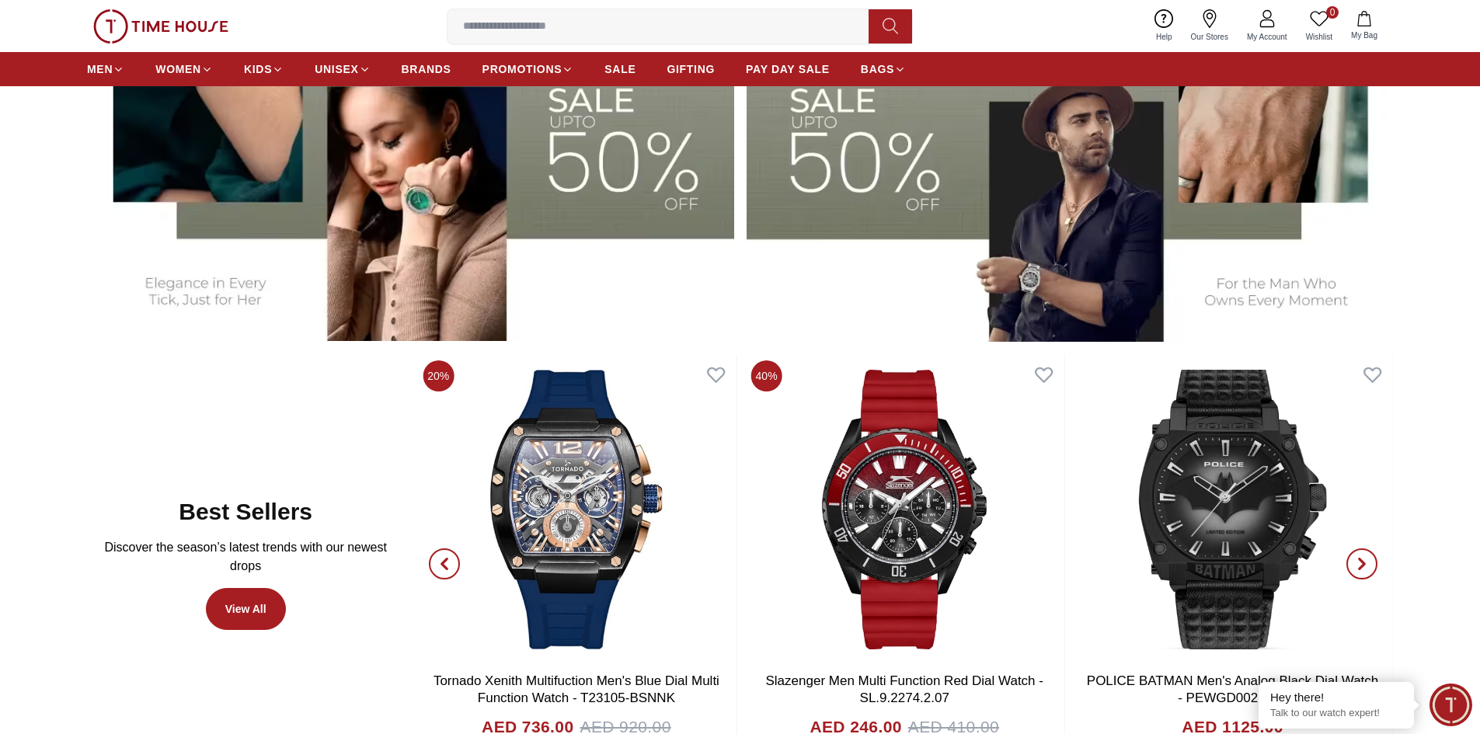
scroll to position [1003, 0]
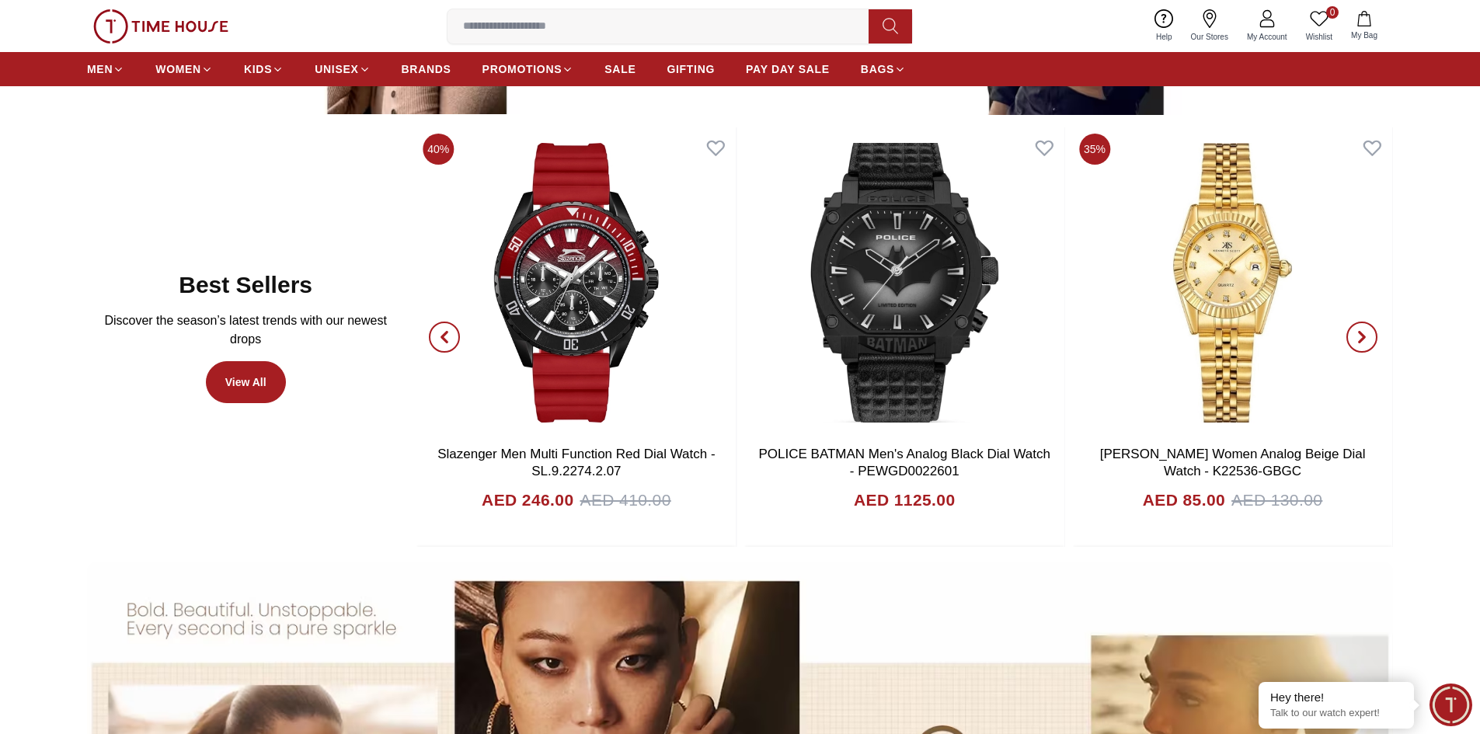
click at [1367, 339] on icon "button" at bounding box center [1361, 337] width 12 height 12
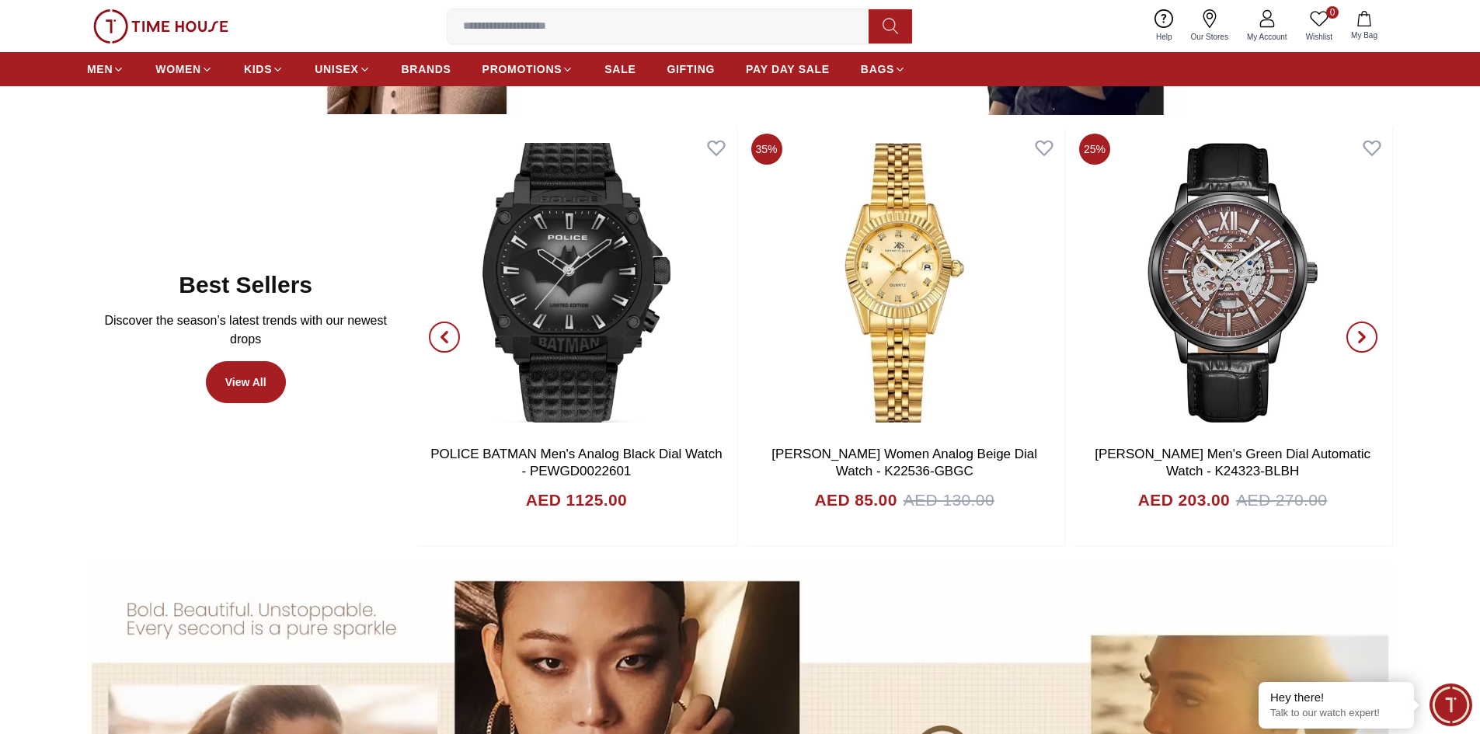
click at [1367, 339] on icon "button" at bounding box center [1361, 337] width 12 height 12
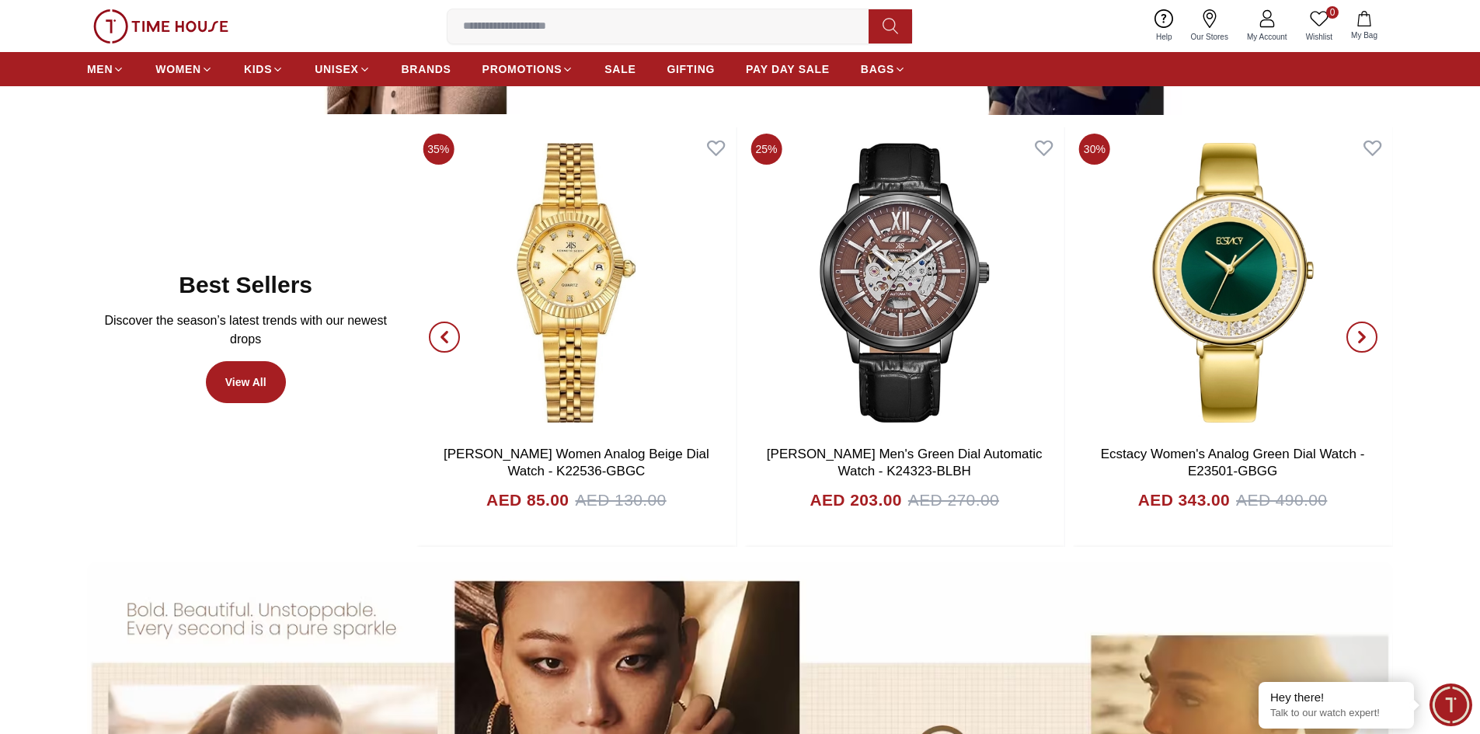
click at [1367, 339] on icon "button" at bounding box center [1361, 337] width 12 height 12
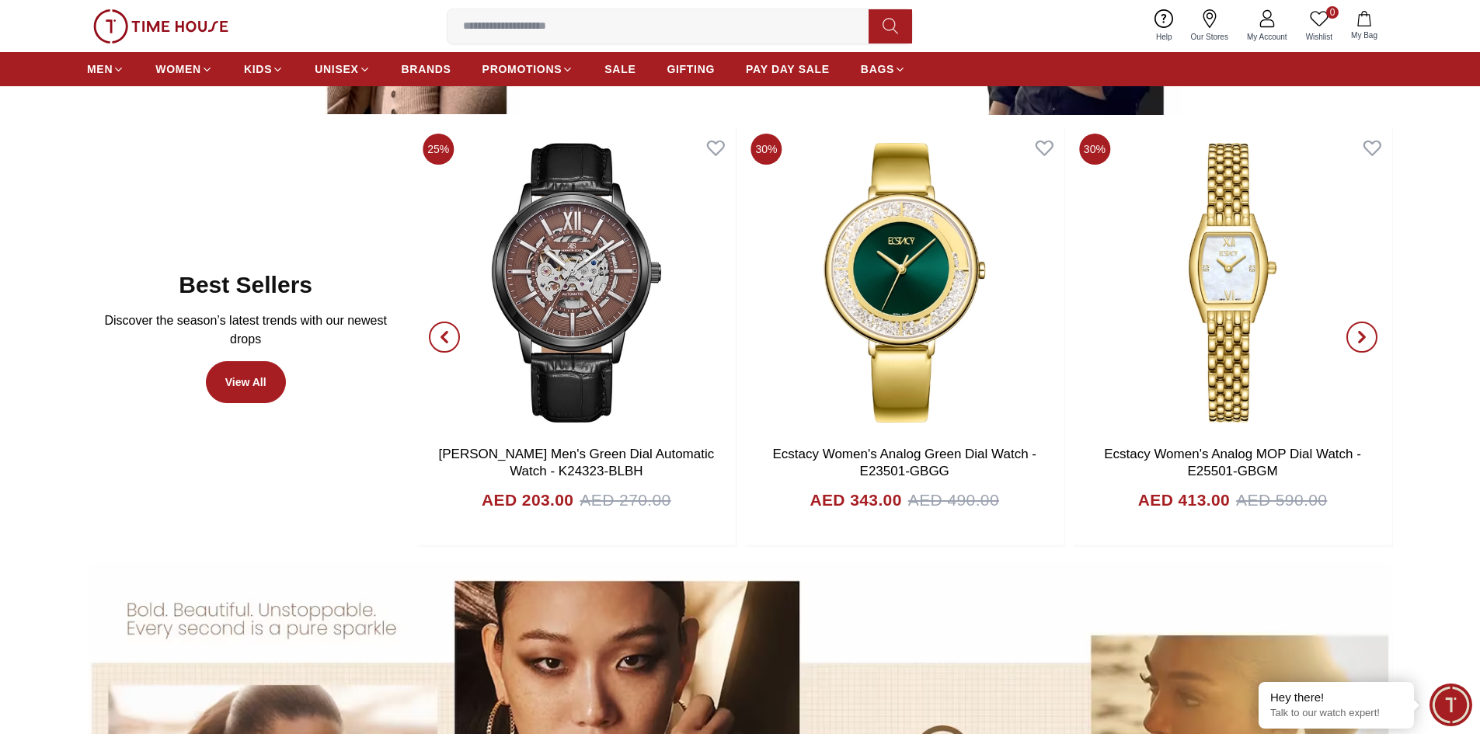
click at [1367, 339] on icon "button" at bounding box center [1361, 337] width 12 height 12
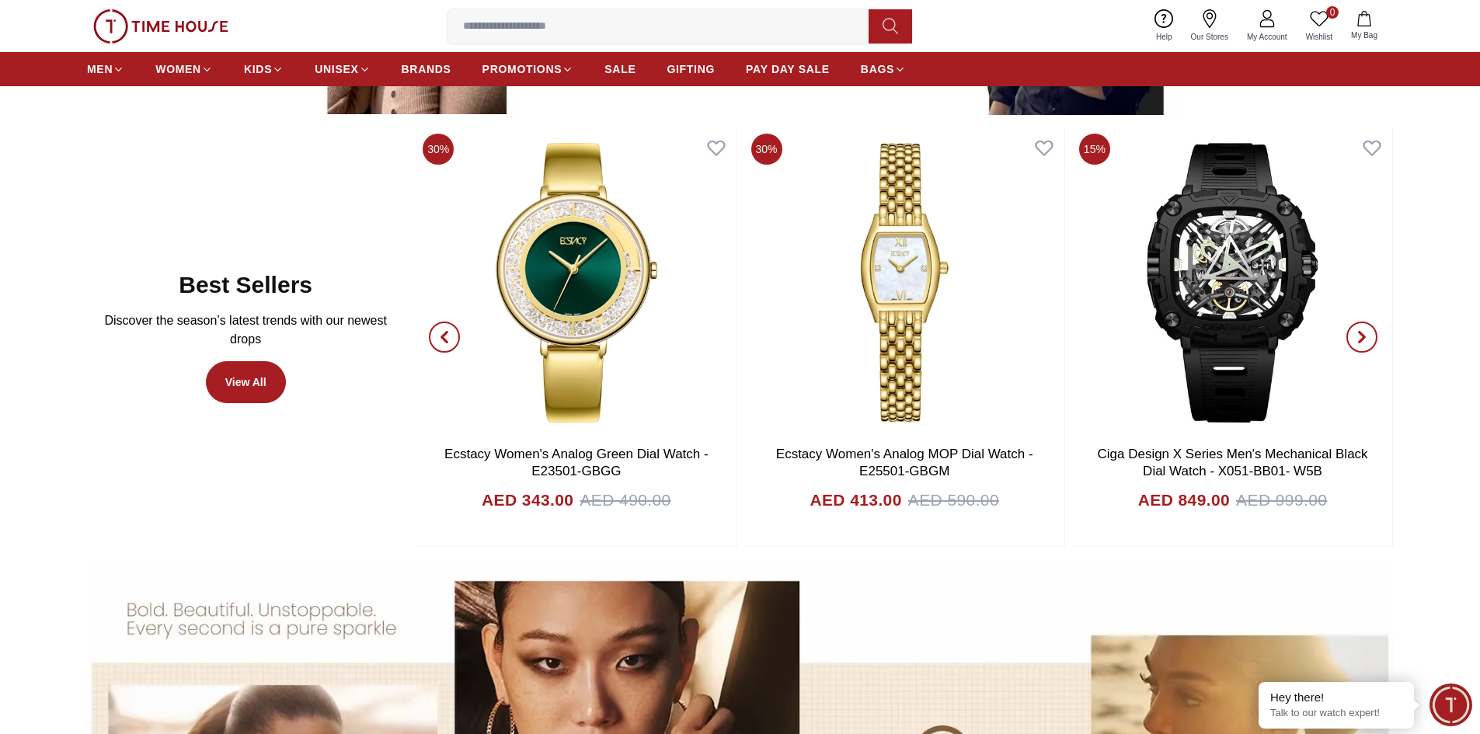
click at [1367, 339] on icon "button" at bounding box center [1361, 337] width 12 height 12
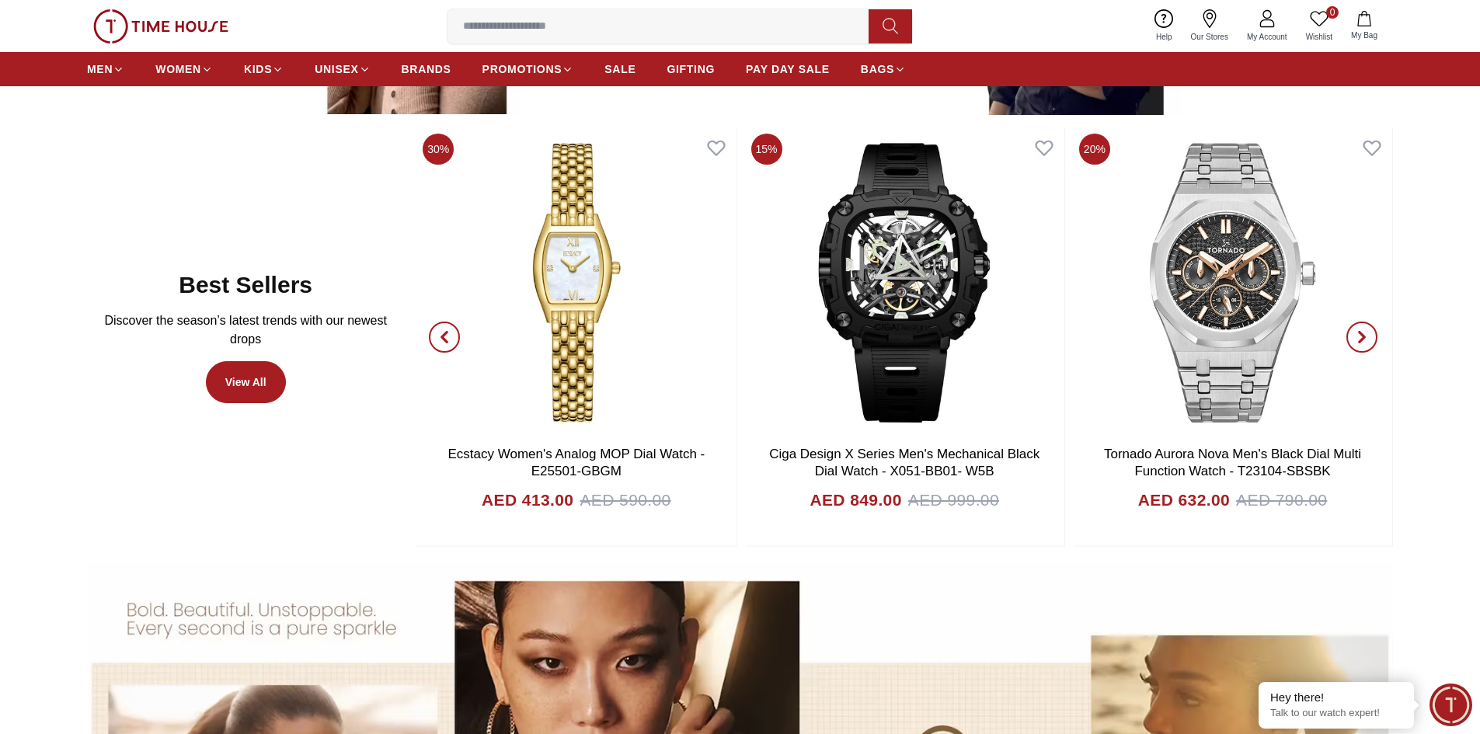
click at [1367, 339] on icon "button" at bounding box center [1361, 337] width 12 height 12
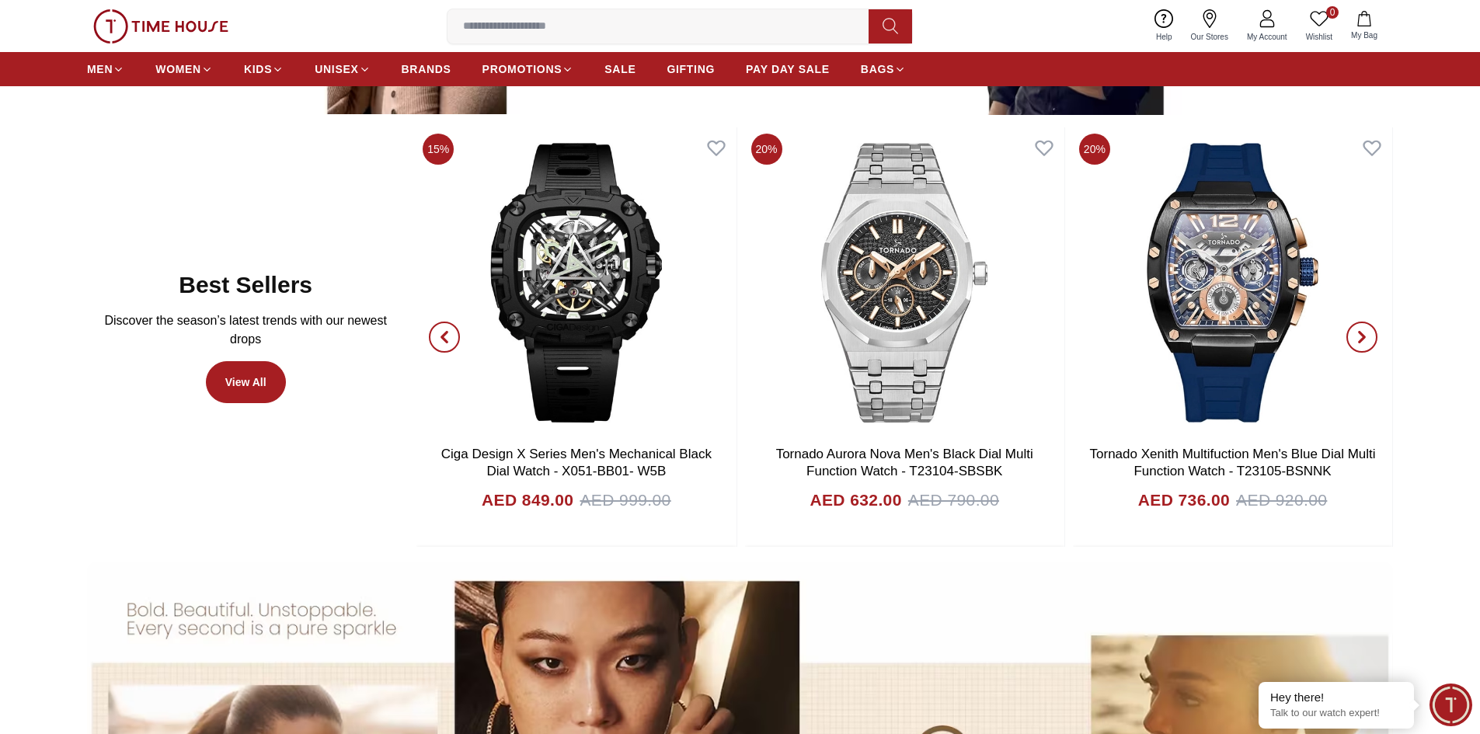
click at [1367, 339] on icon "button" at bounding box center [1361, 337] width 12 height 12
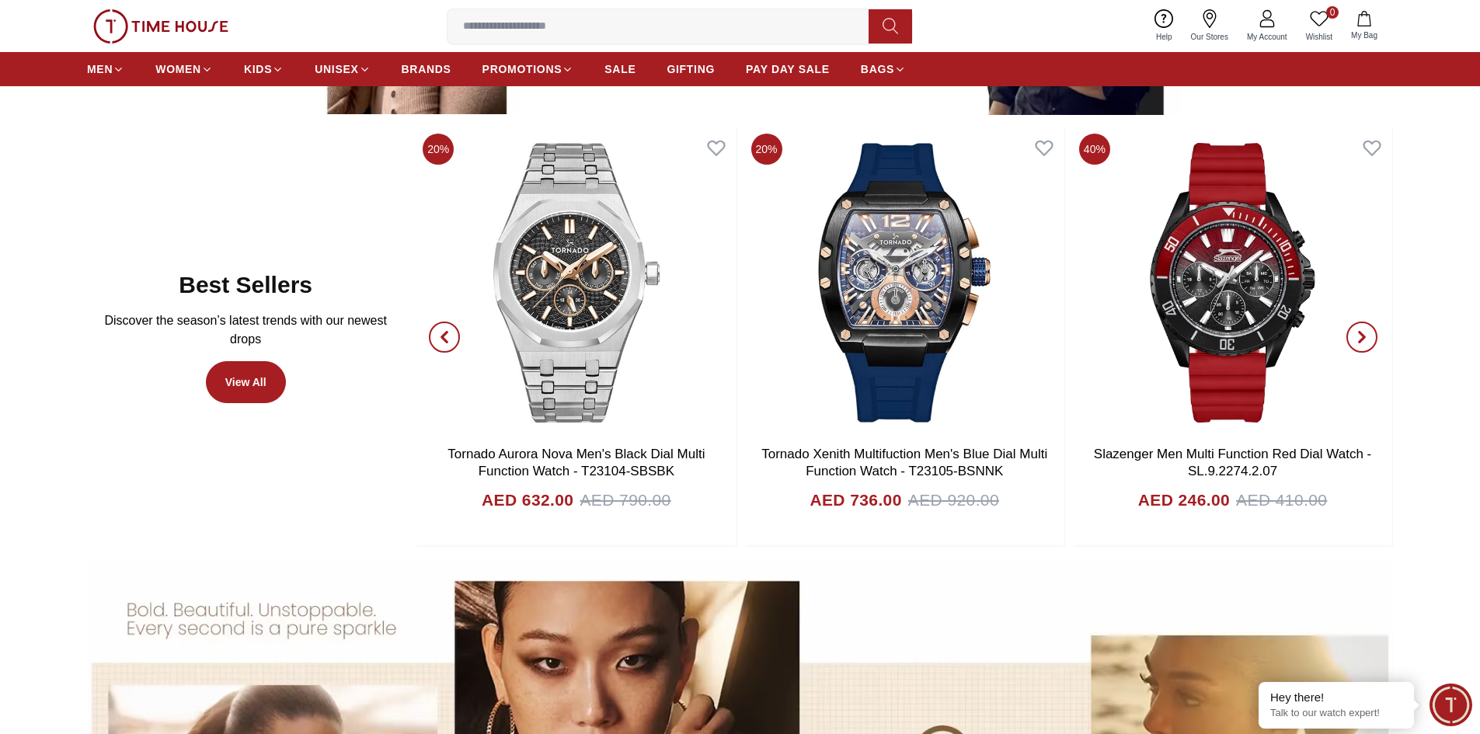
click at [1367, 339] on icon "button" at bounding box center [1361, 337] width 12 height 12
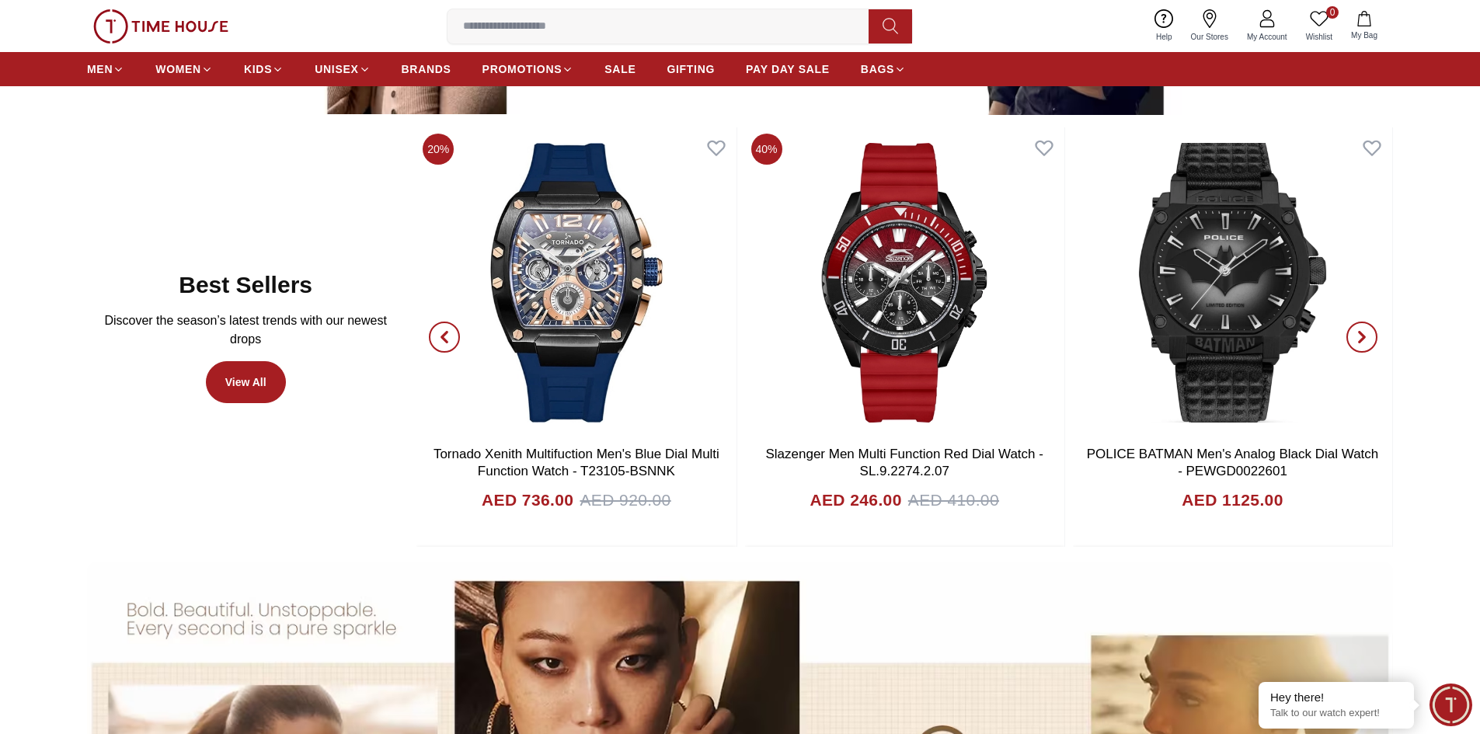
click at [1367, 339] on icon "button" at bounding box center [1361, 337] width 12 height 12
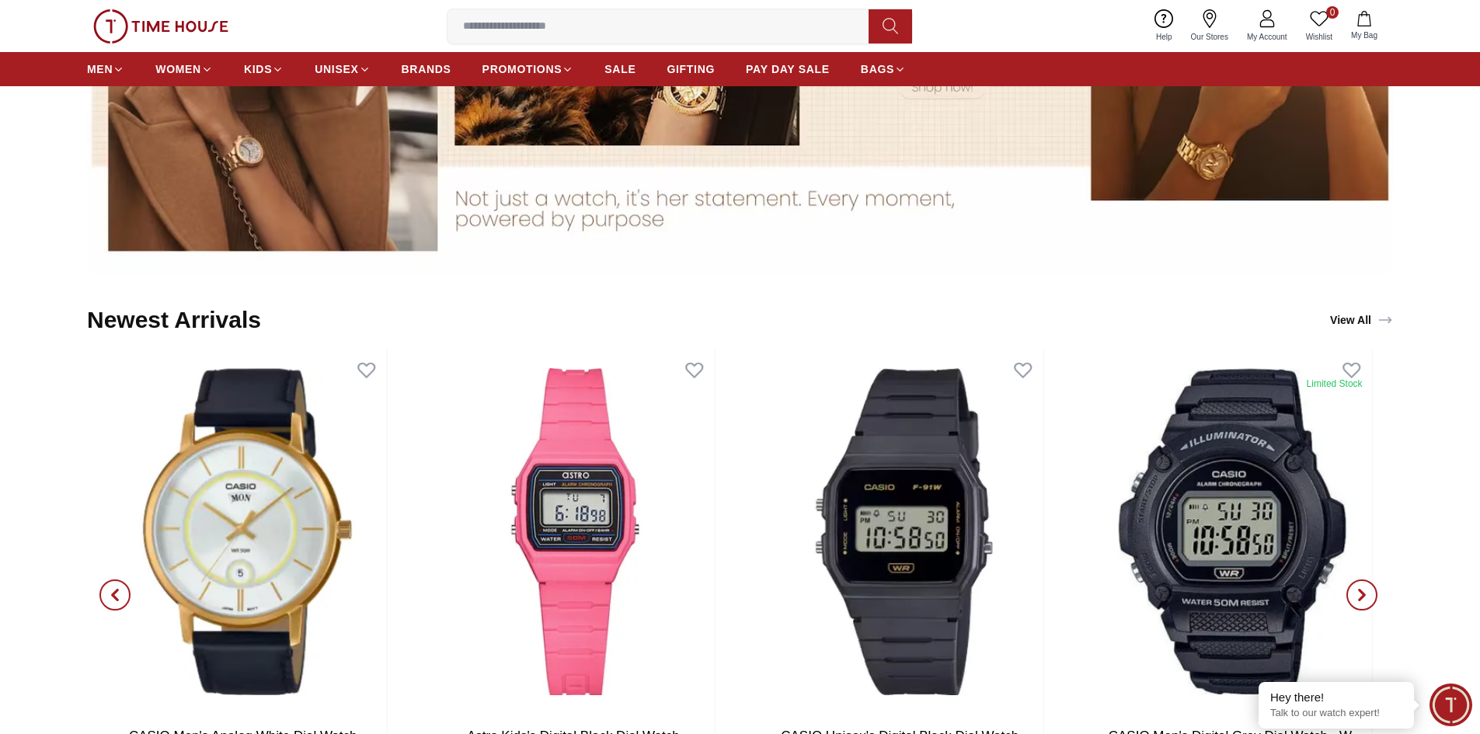
scroll to position [2168, 0]
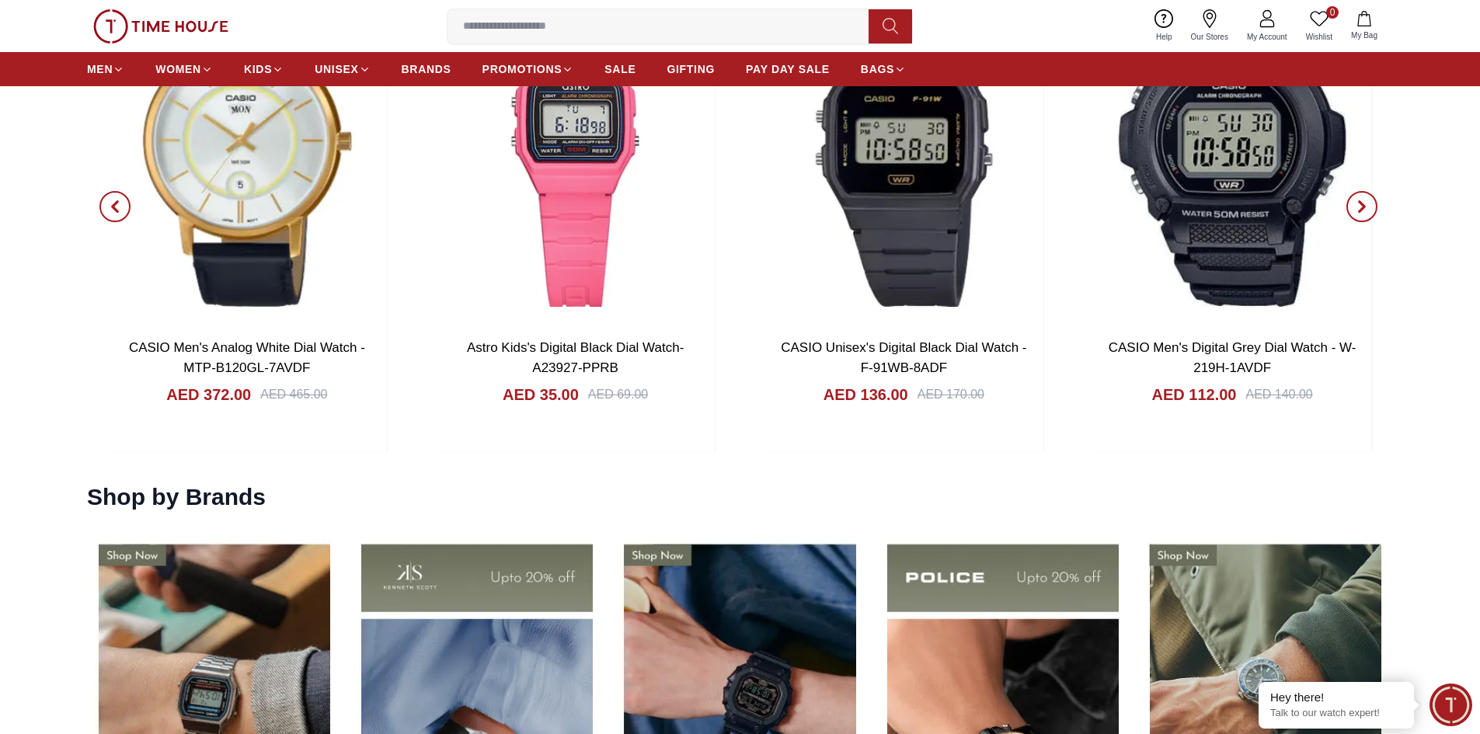
click at [110, 196] on span "button" at bounding box center [114, 206] width 31 height 31
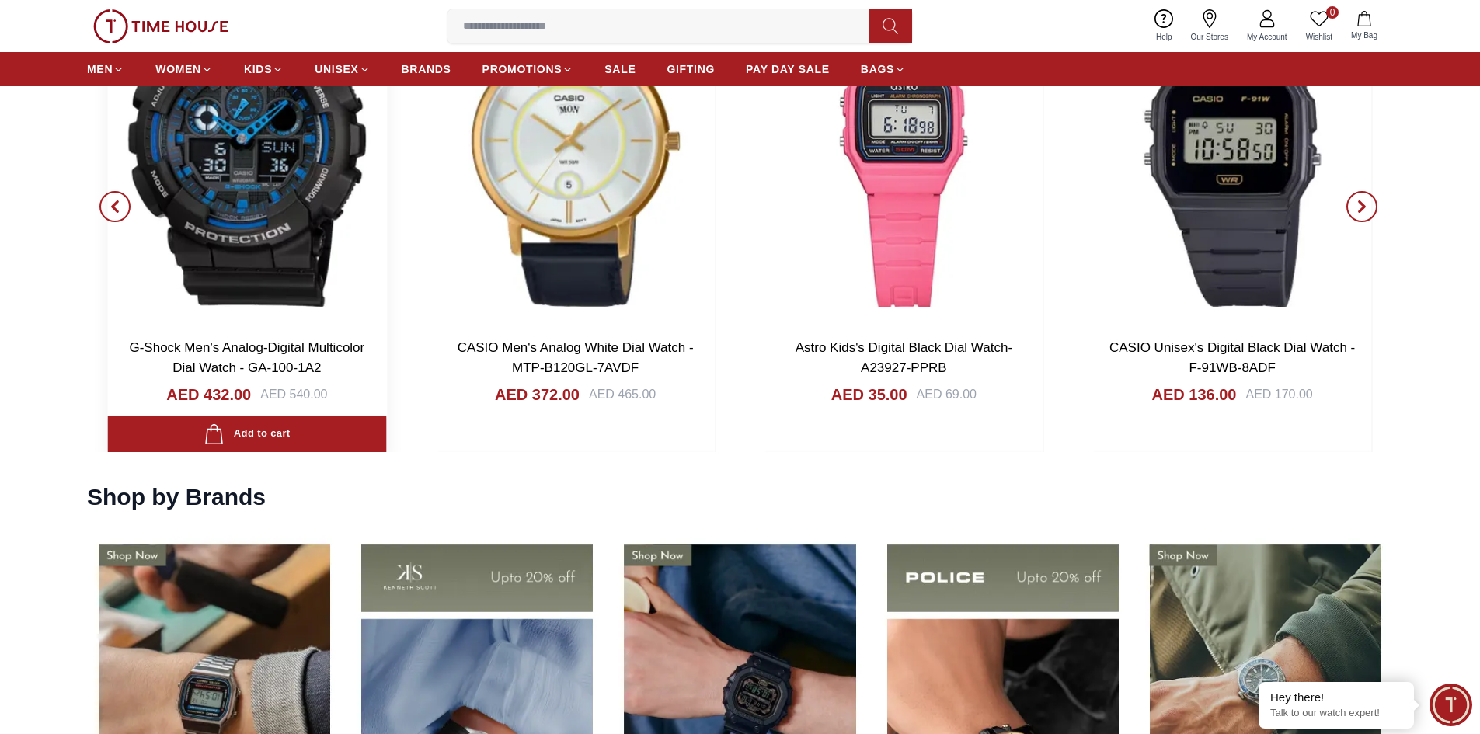
click at [250, 249] on img at bounding box center [246, 143] width 279 height 364
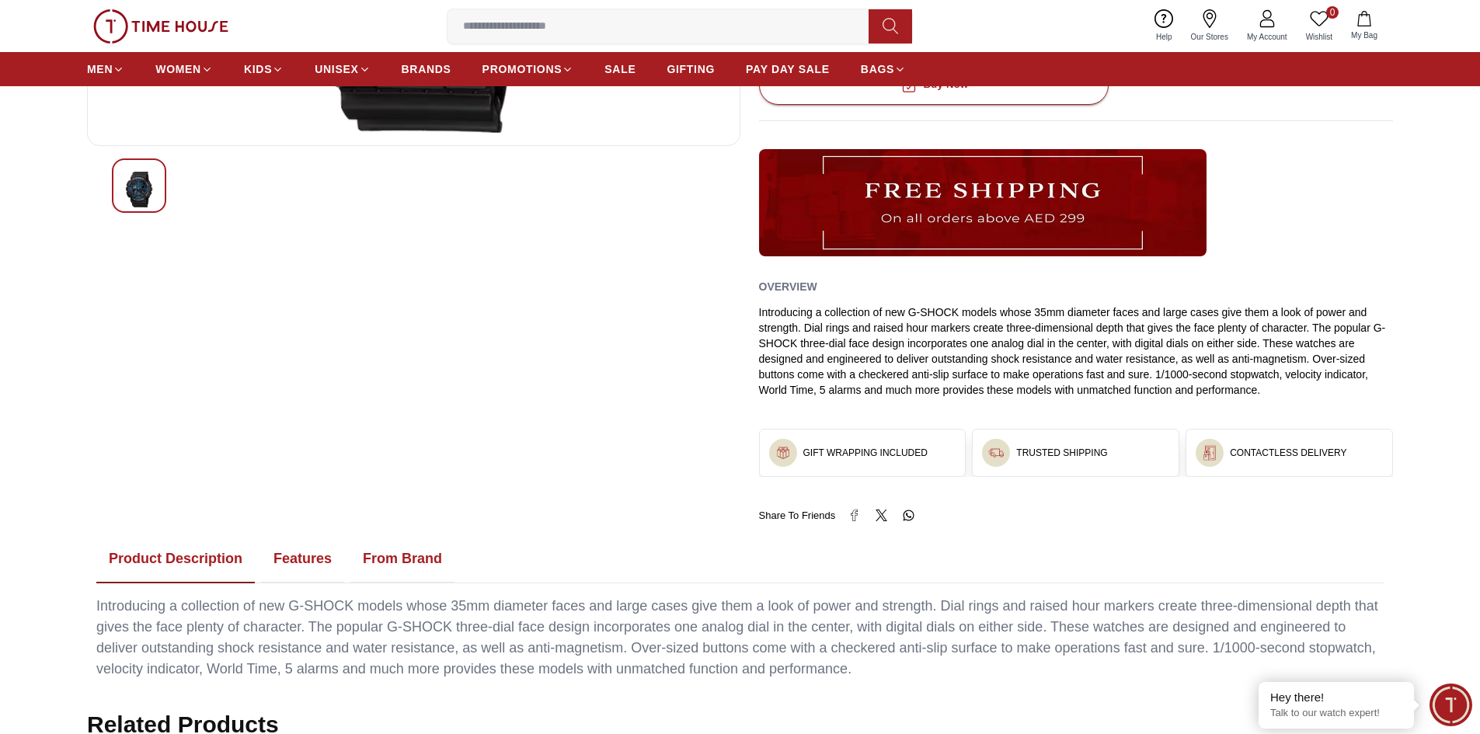
scroll to position [36, 0]
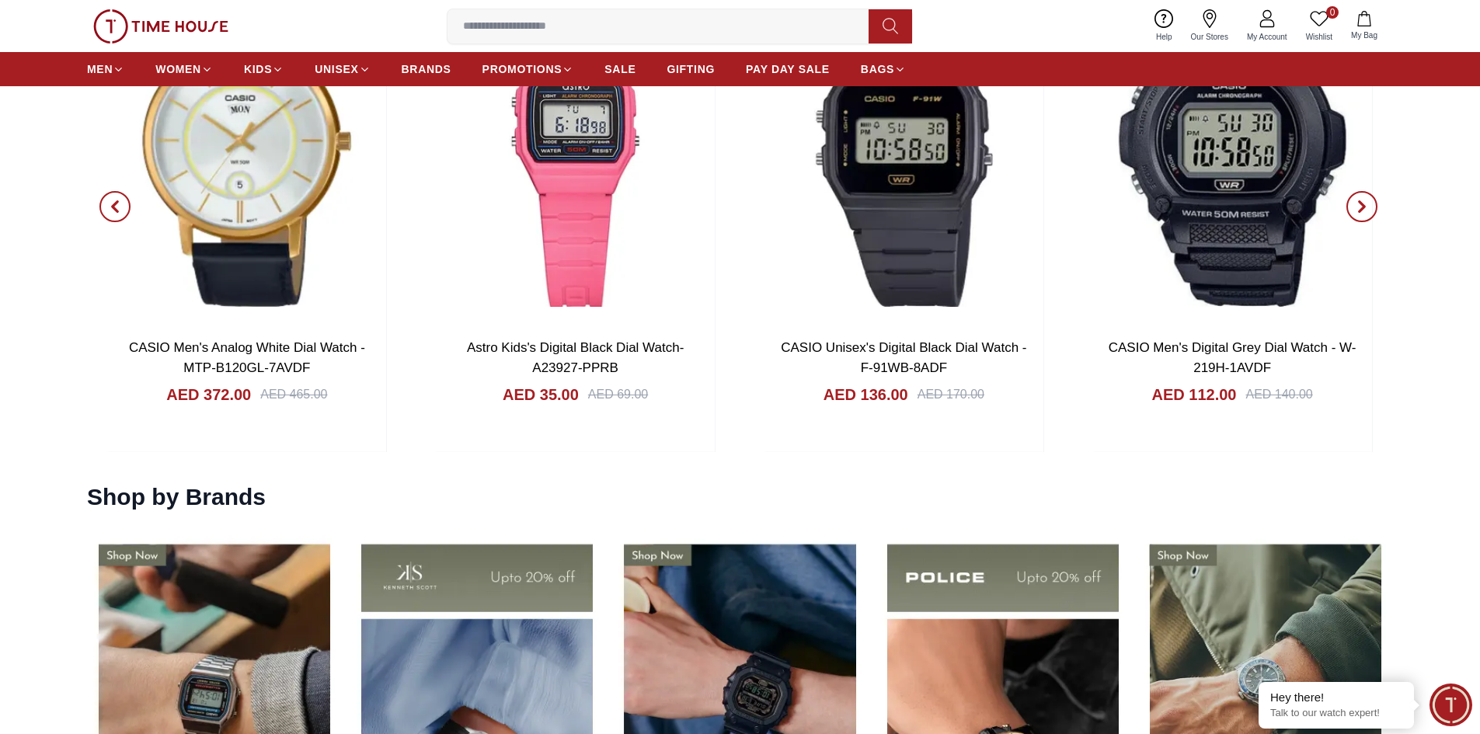
scroll to position [1949, 0]
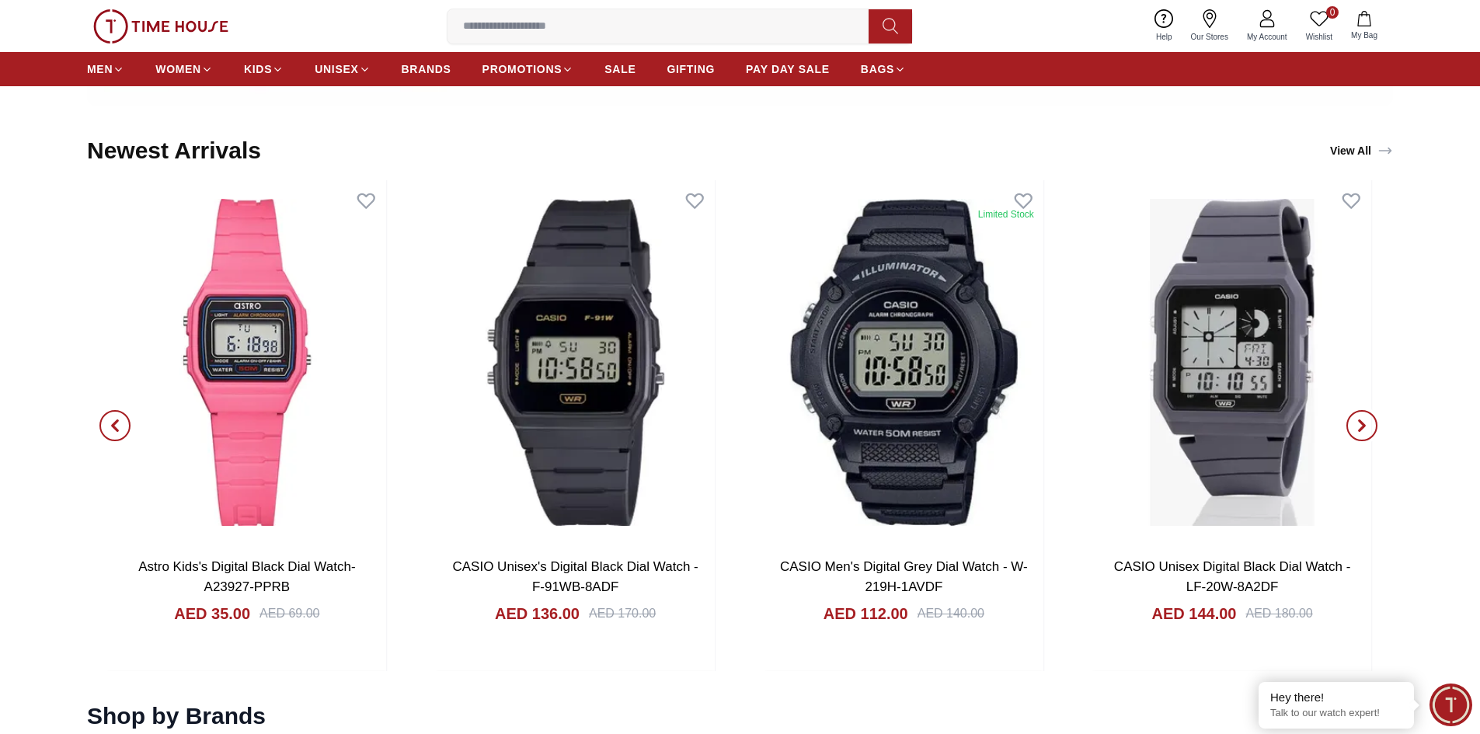
click at [1361, 436] on span "button" at bounding box center [1361, 425] width 31 height 31
click at [1362, 430] on icon "button" at bounding box center [1361, 425] width 12 height 12
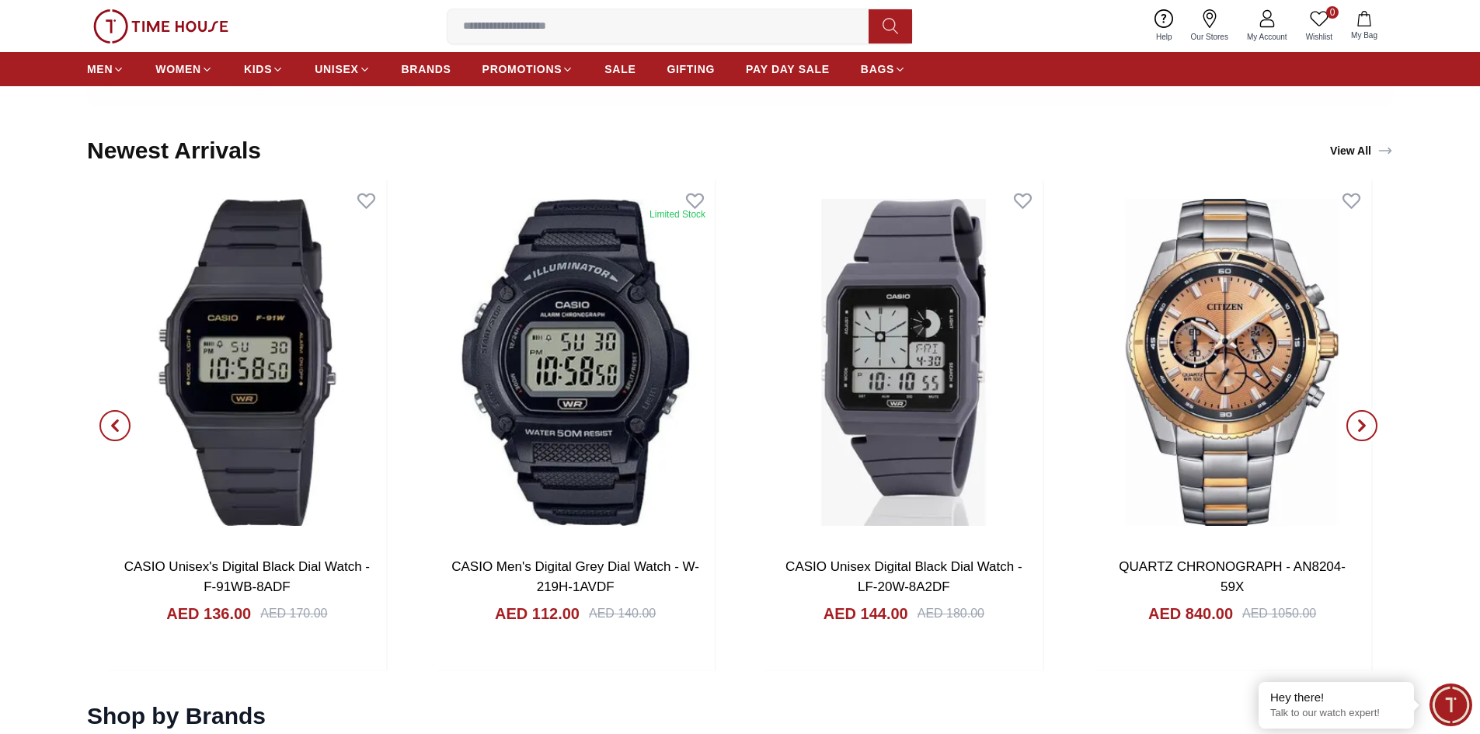
click at [1369, 428] on span "button" at bounding box center [1361, 425] width 31 height 31
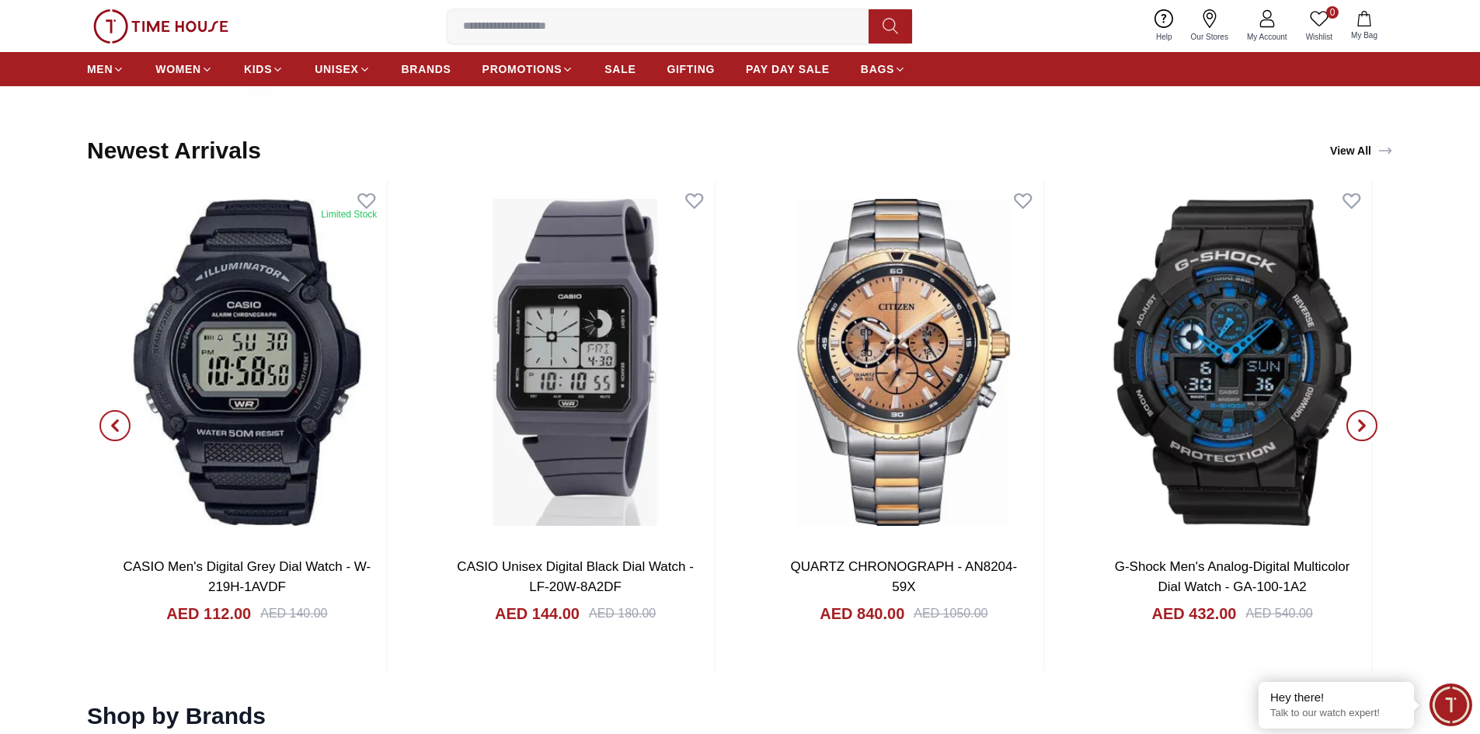
click at [1369, 428] on span "button" at bounding box center [1361, 425] width 31 height 31
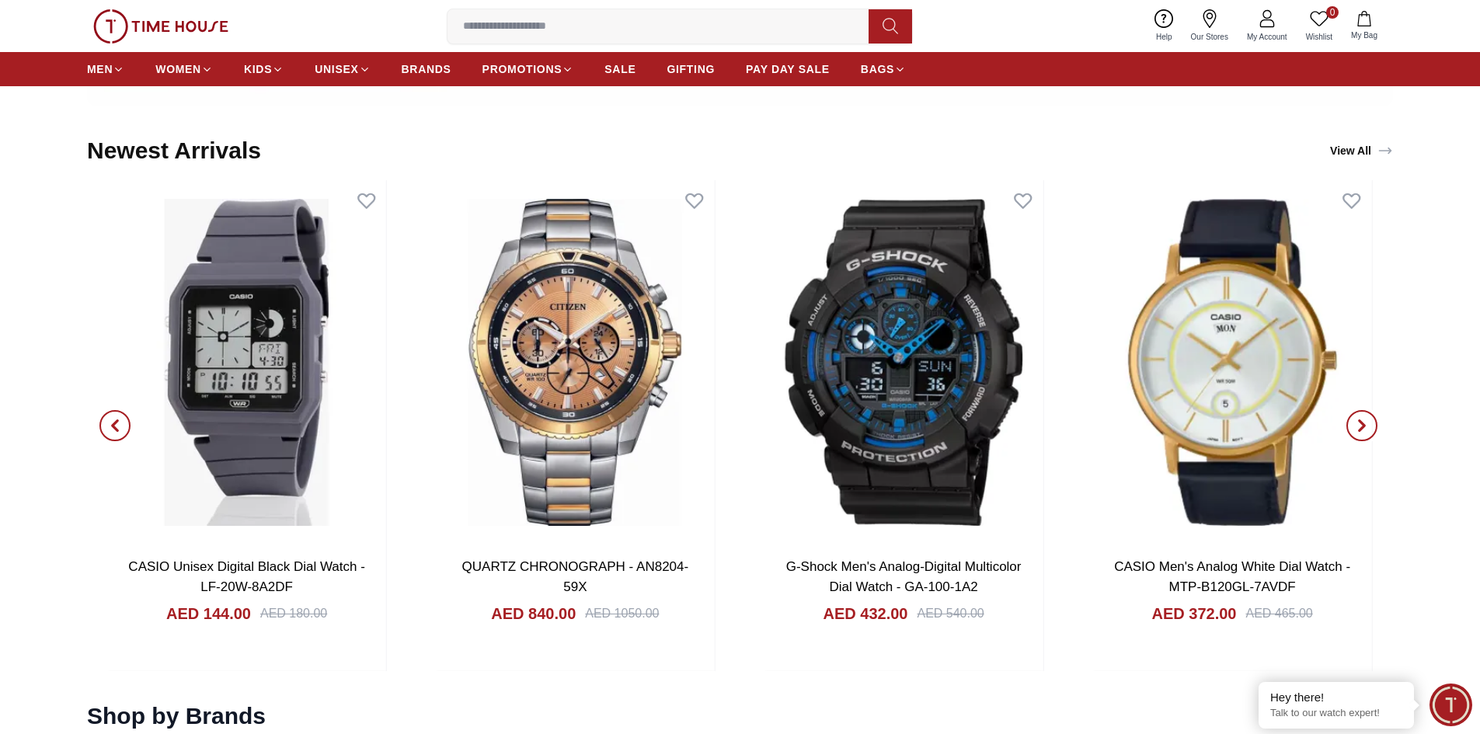
click at [1369, 428] on span "button" at bounding box center [1361, 425] width 31 height 31
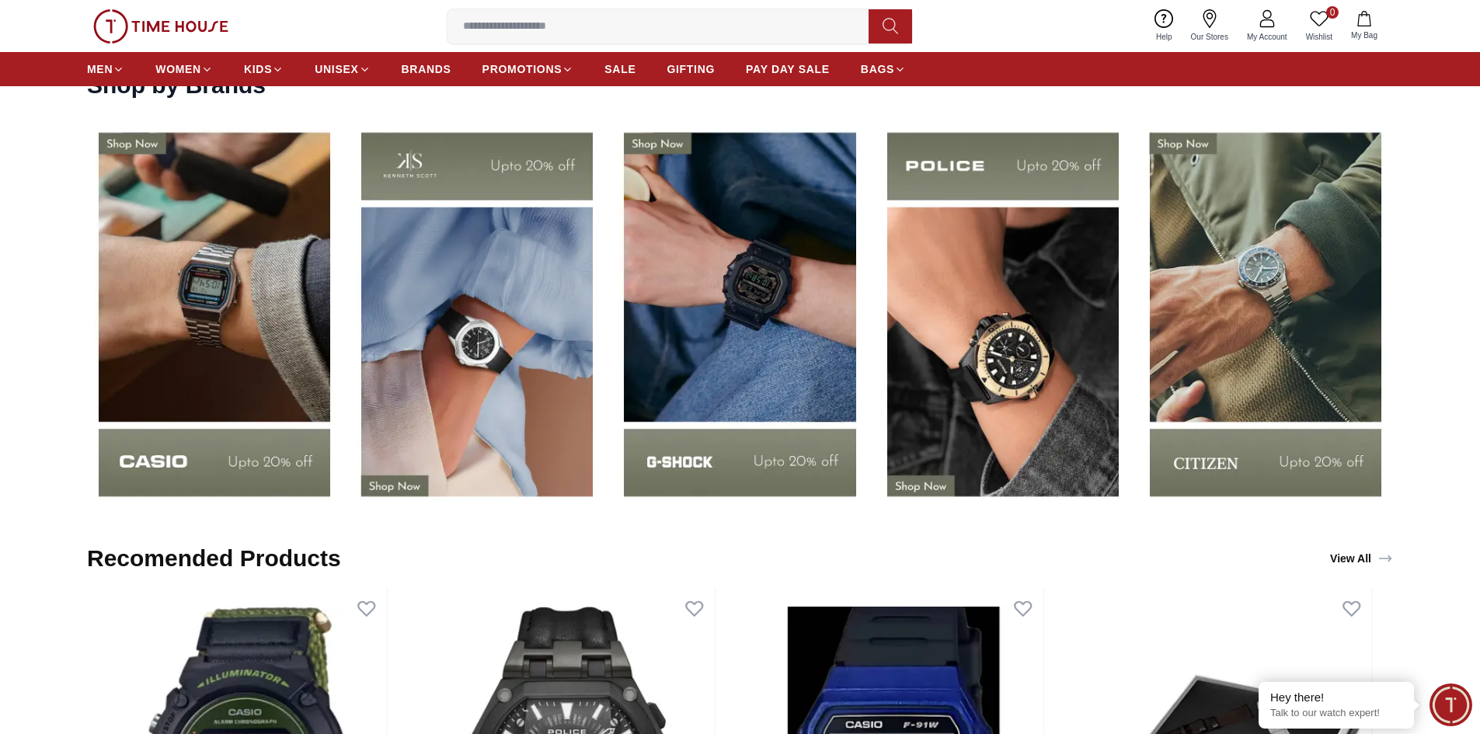
scroll to position [2659, 0]
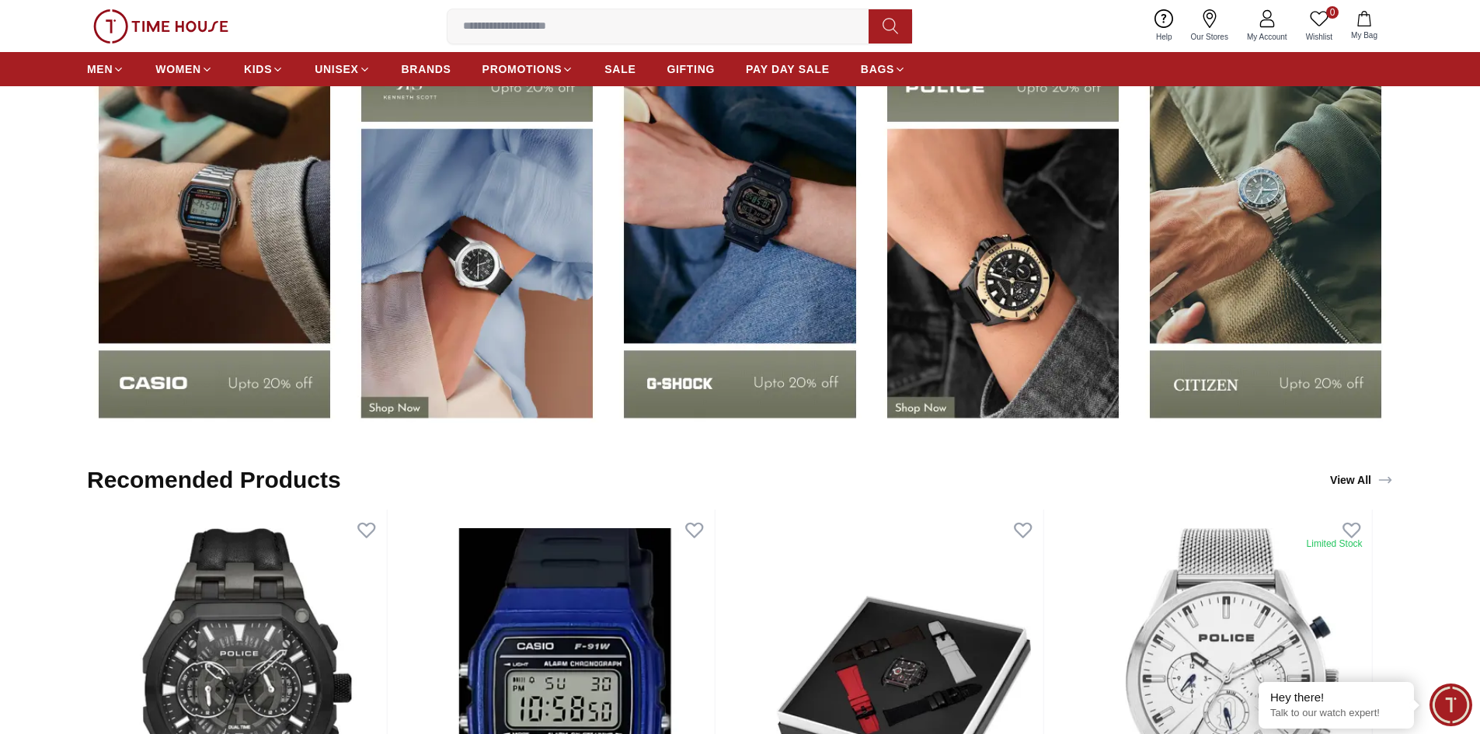
click at [737, 369] on img at bounding box center [739, 236] width 255 height 398
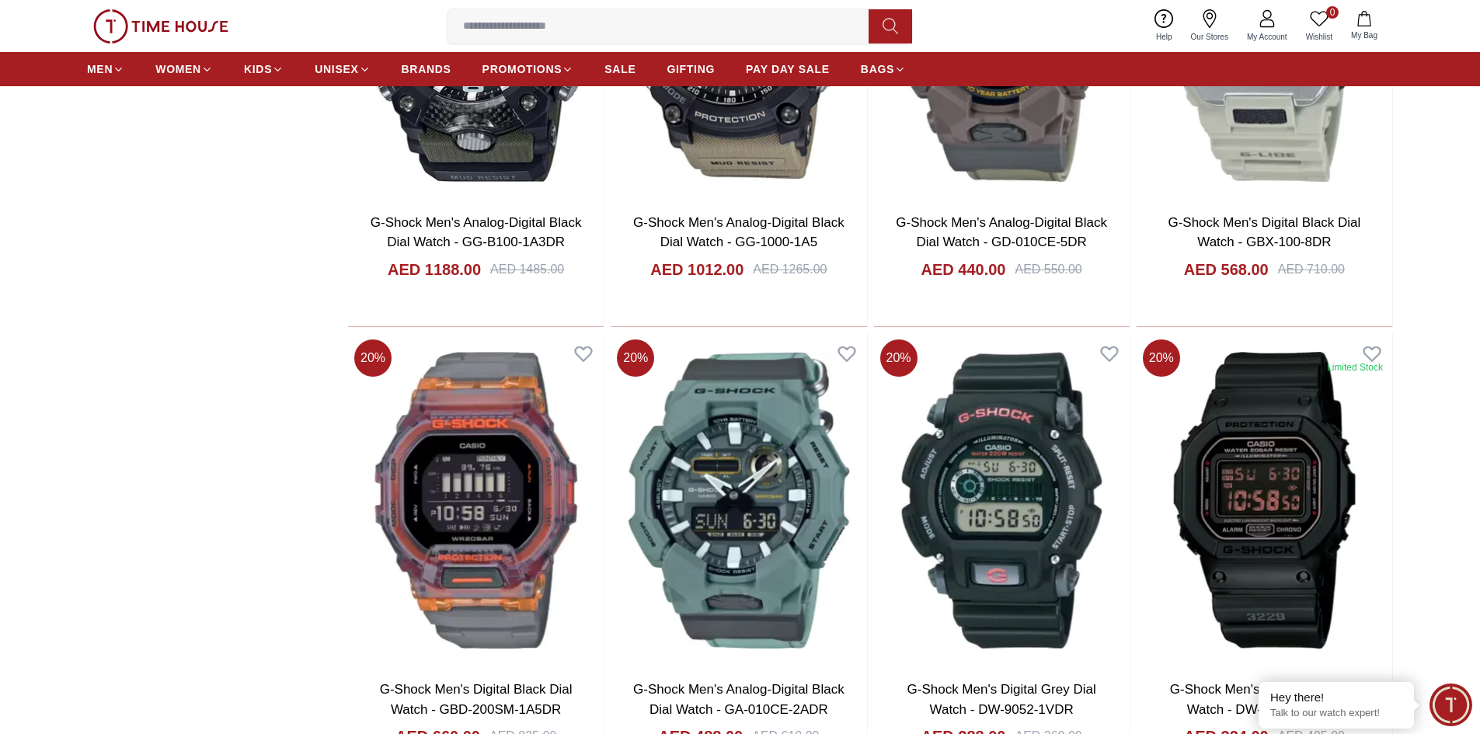
scroll to position [2330, 0]
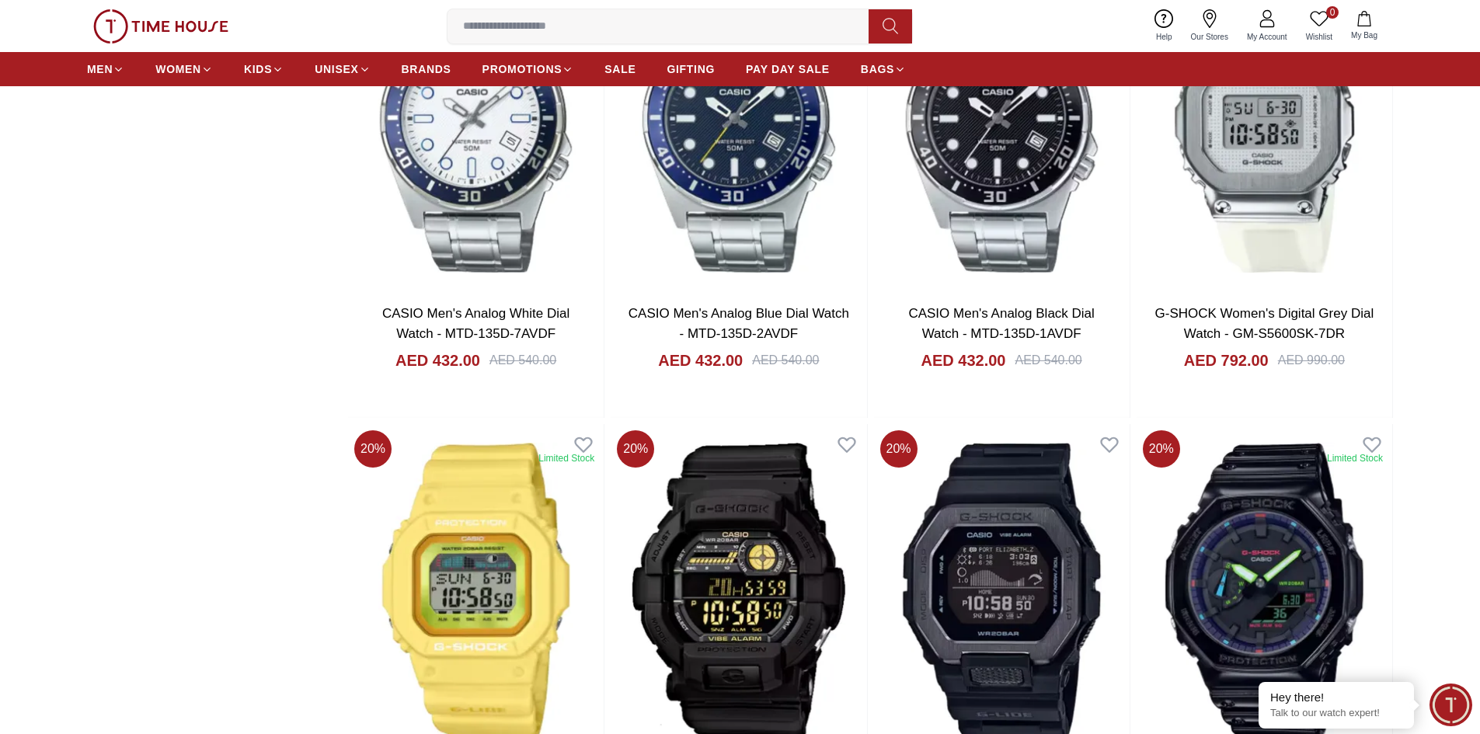
scroll to position [5041, 0]
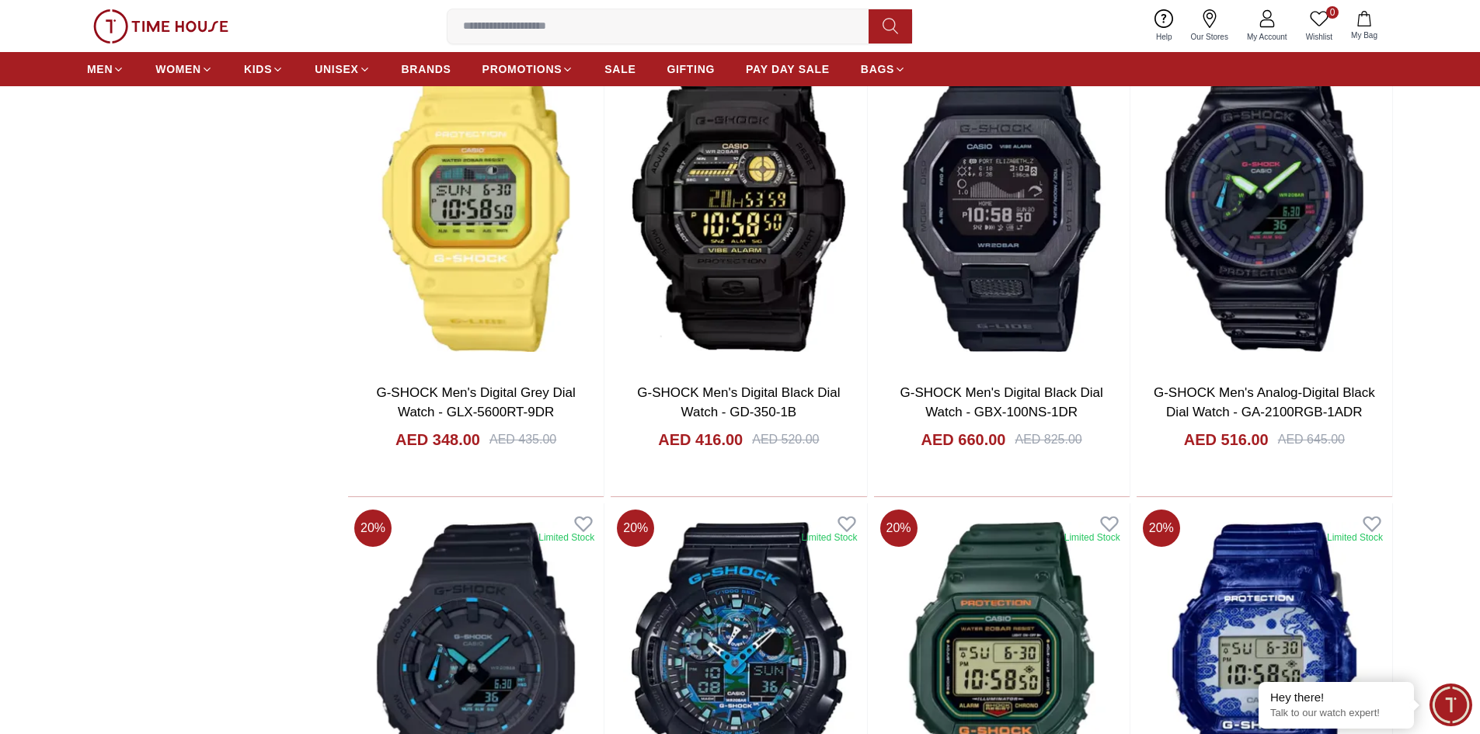
scroll to position [4653, 0]
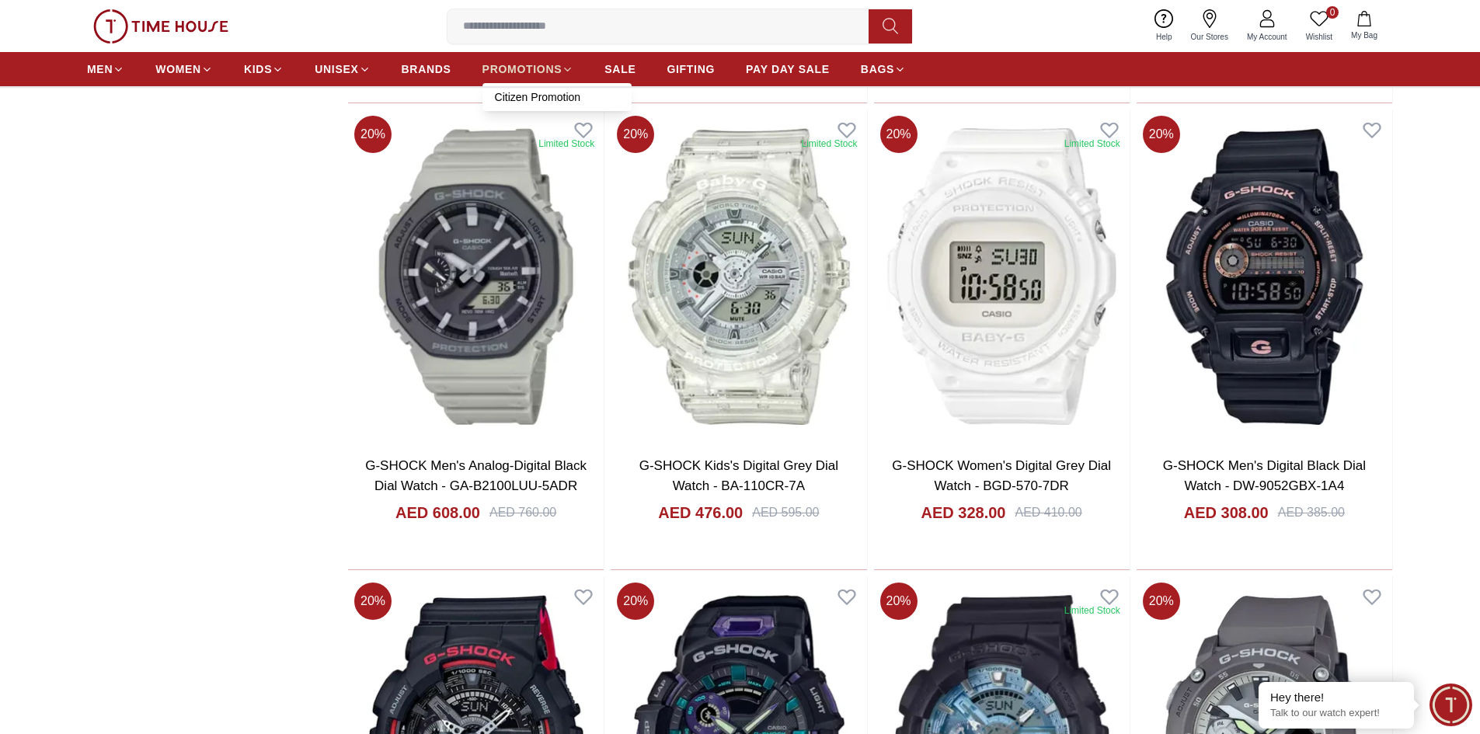
click at [520, 74] on span "PROMOTIONS" at bounding box center [522, 69] width 80 height 16
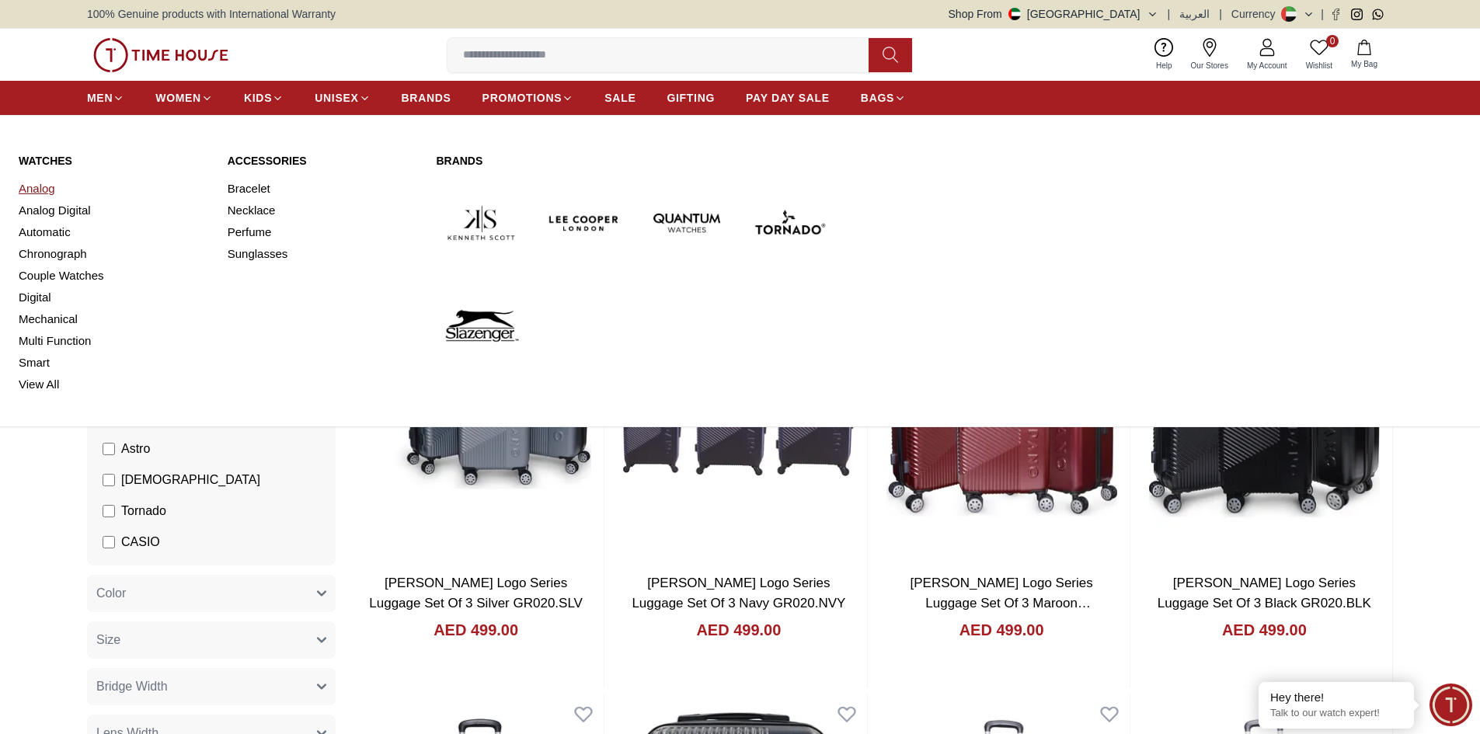
click at [57, 194] on link "Analog" at bounding box center [114, 189] width 190 height 22
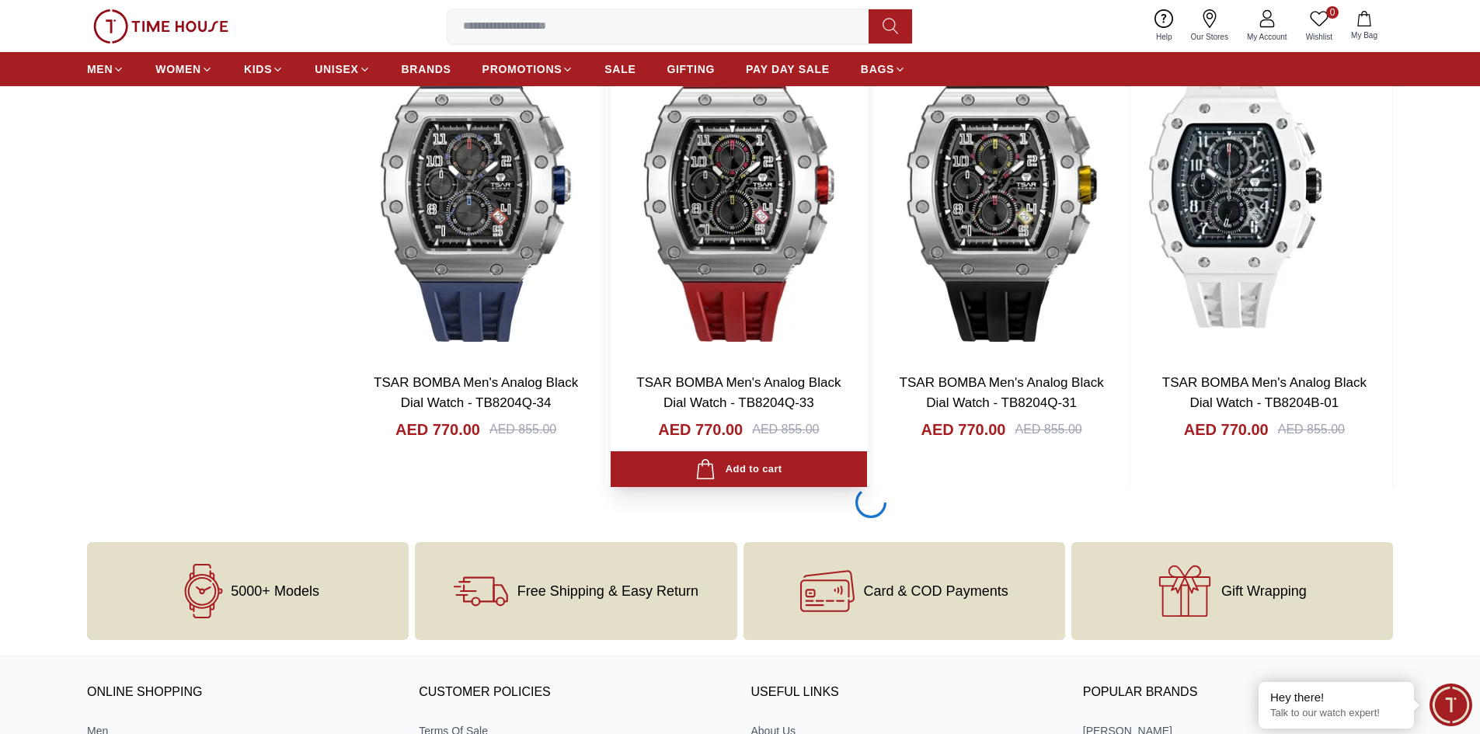
scroll to position [2065, 0]
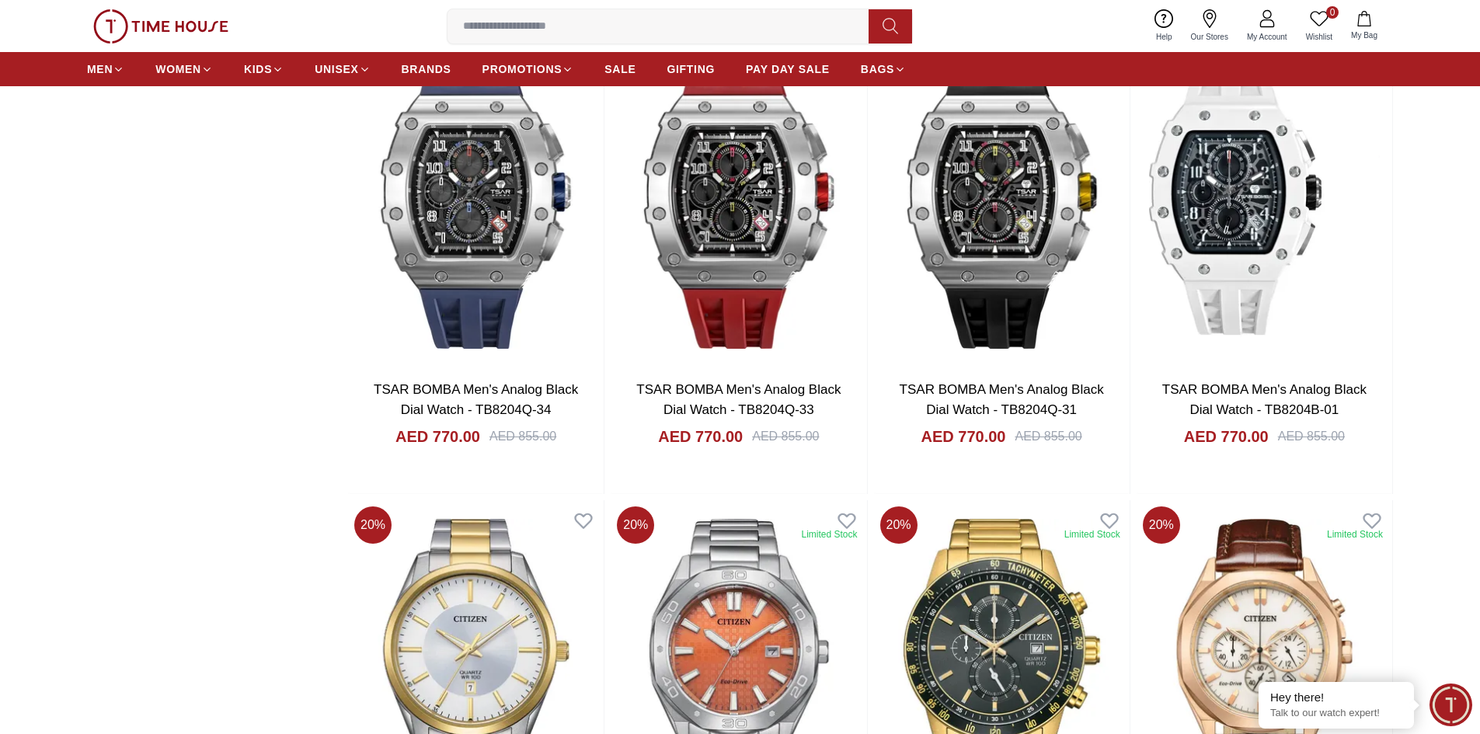
click at [547, 19] on input at bounding box center [663, 26] width 433 height 31
type input "******"
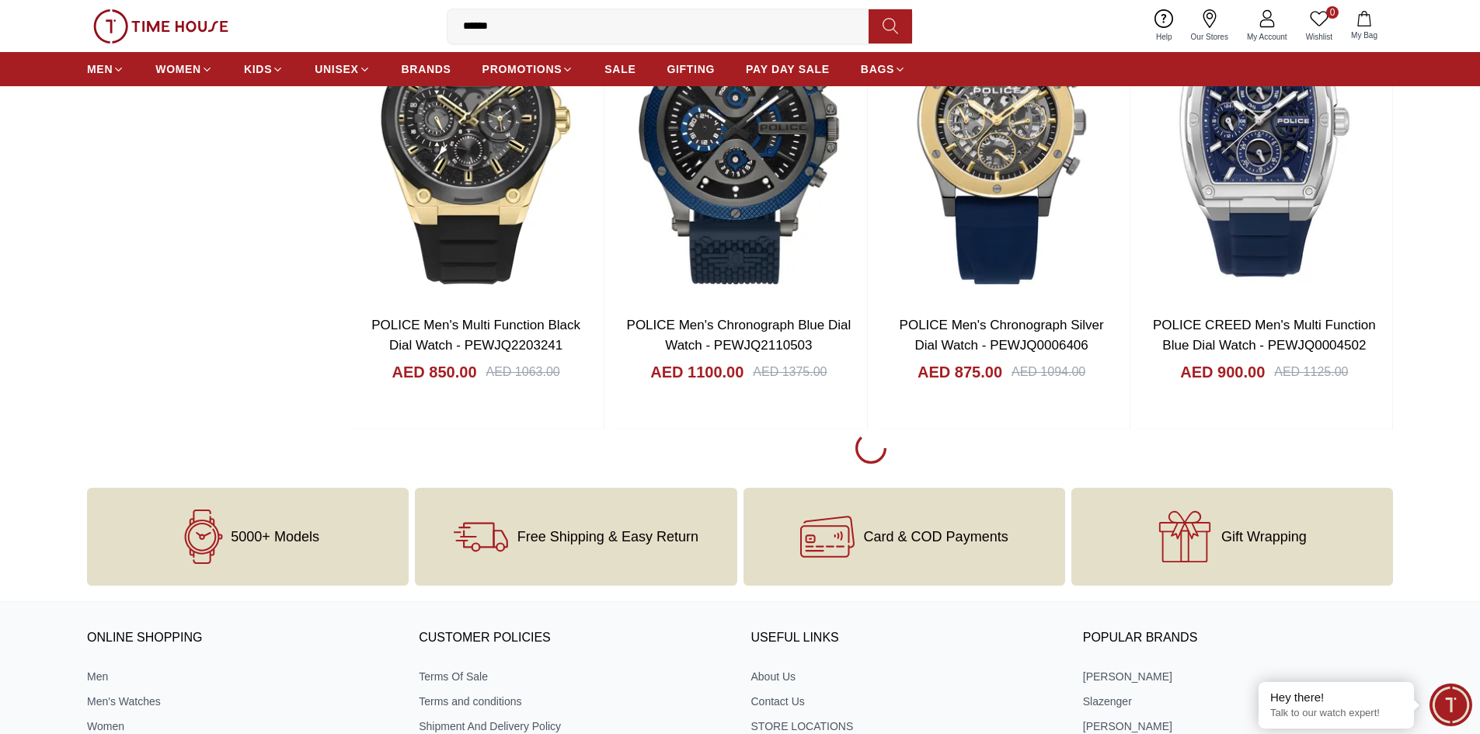
scroll to position [2144, 0]
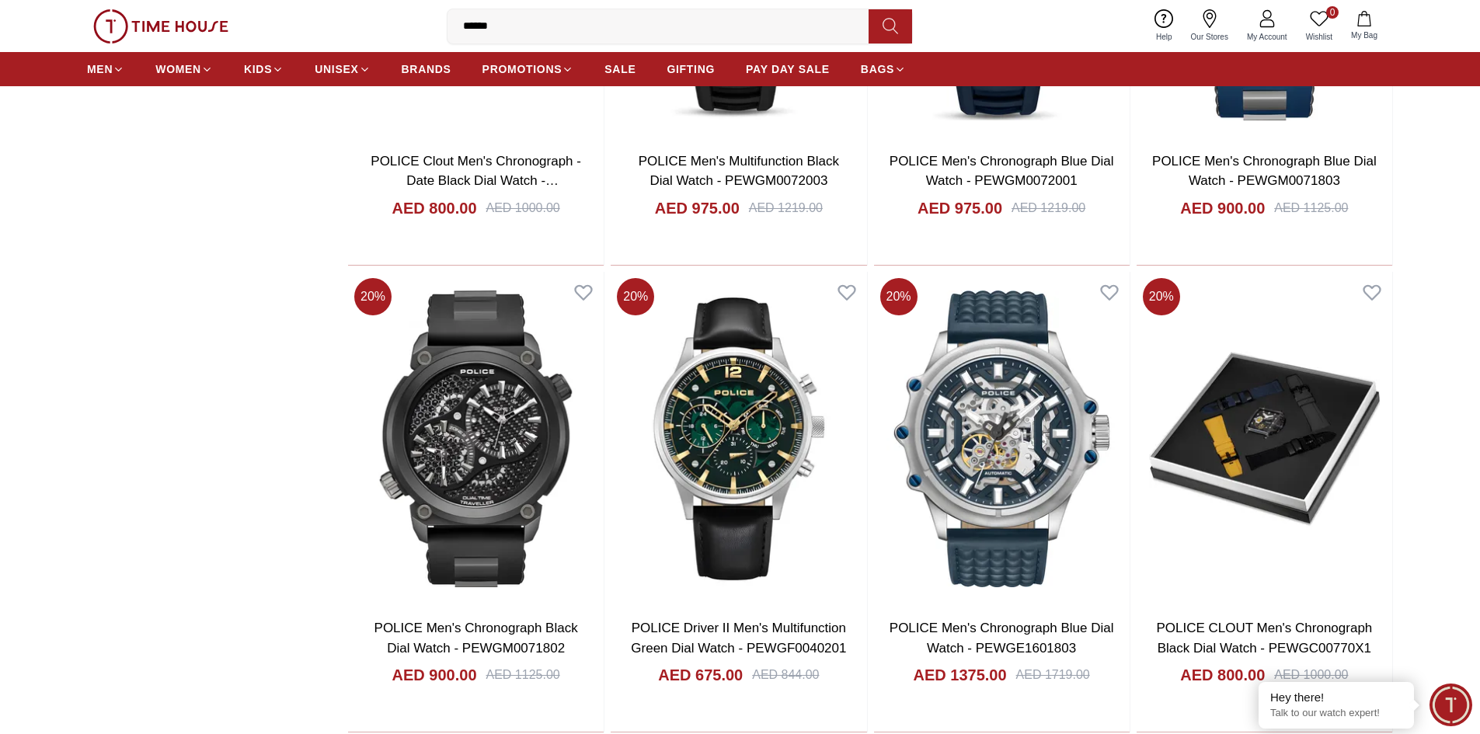
scroll to position [3295, 0]
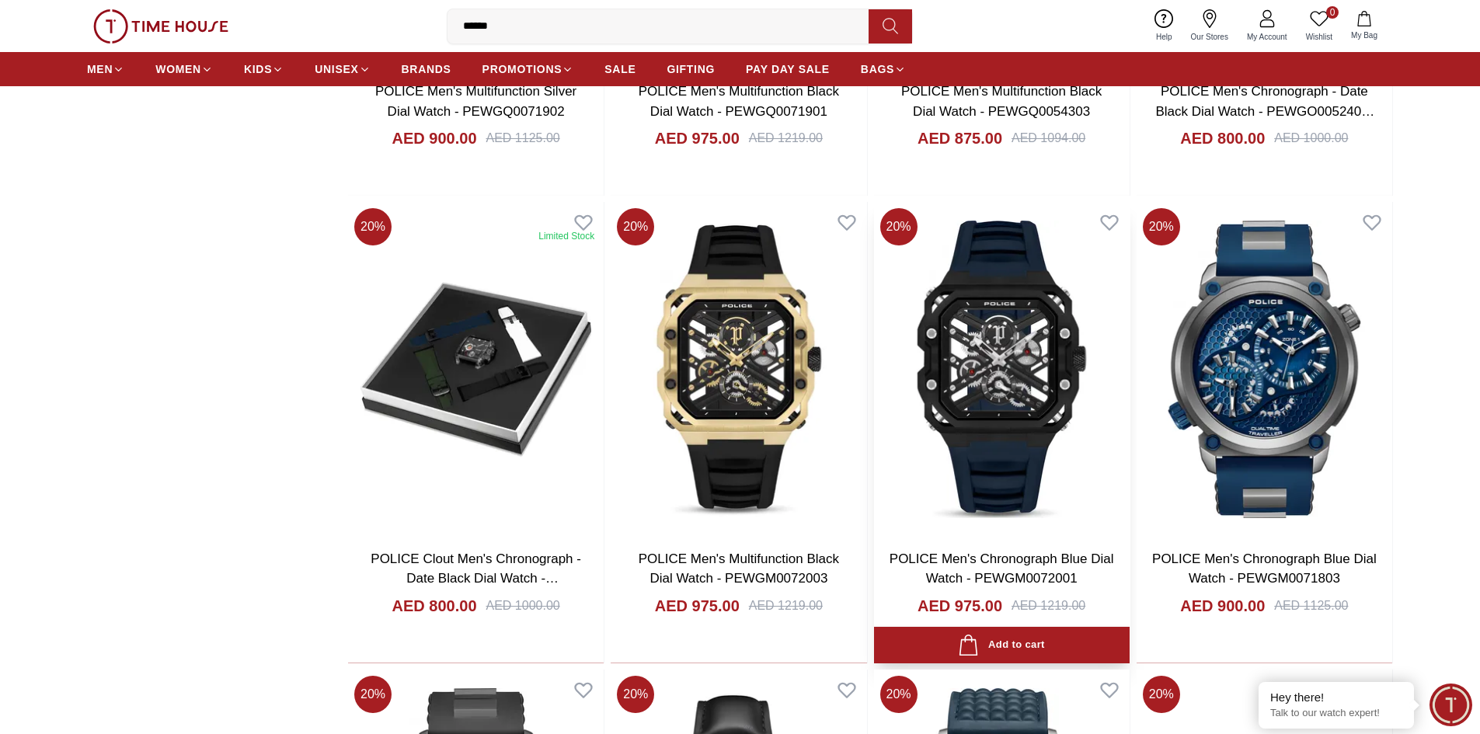
click at [1025, 398] on img at bounding box center [1002, 369] width 256 height 334
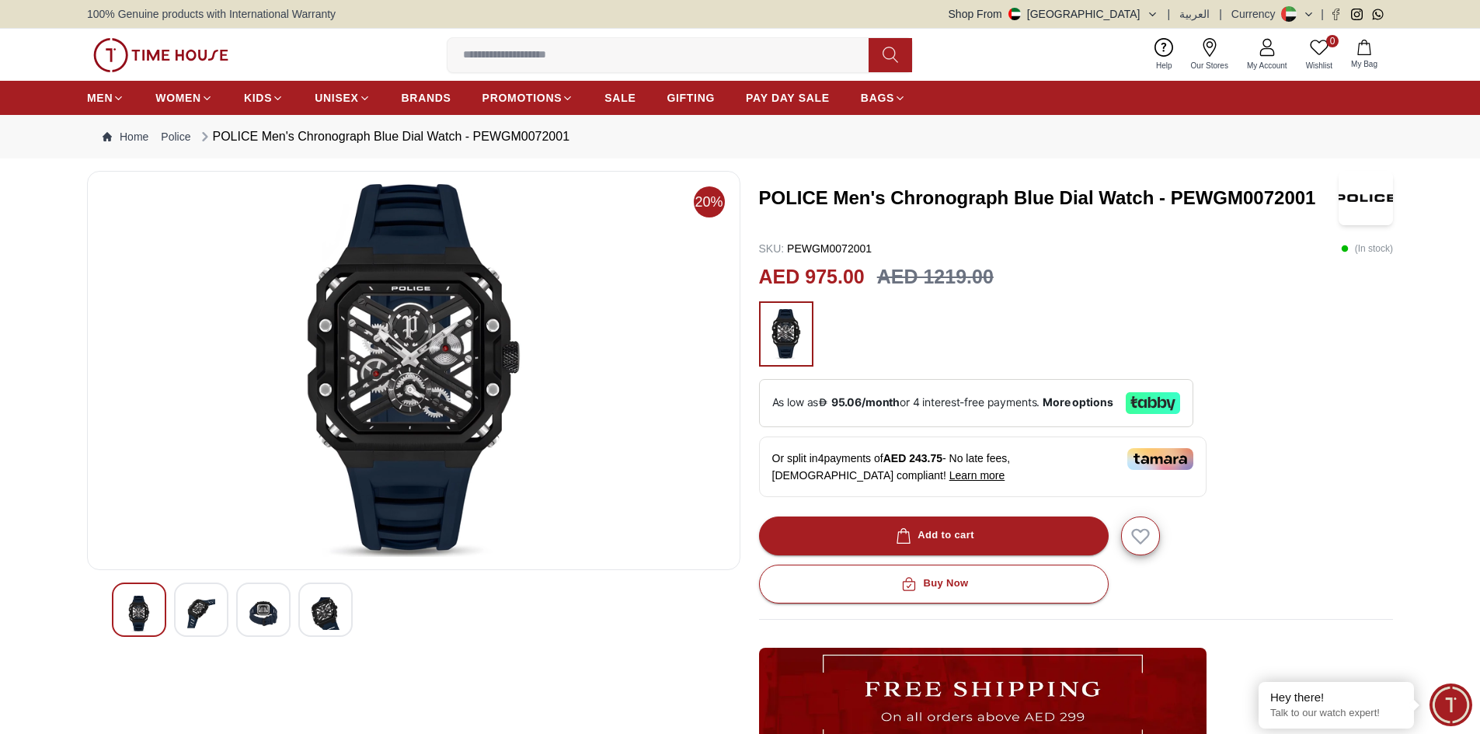
click at [192, 619] on img at bounding box center [201, 614] width 28 height 36
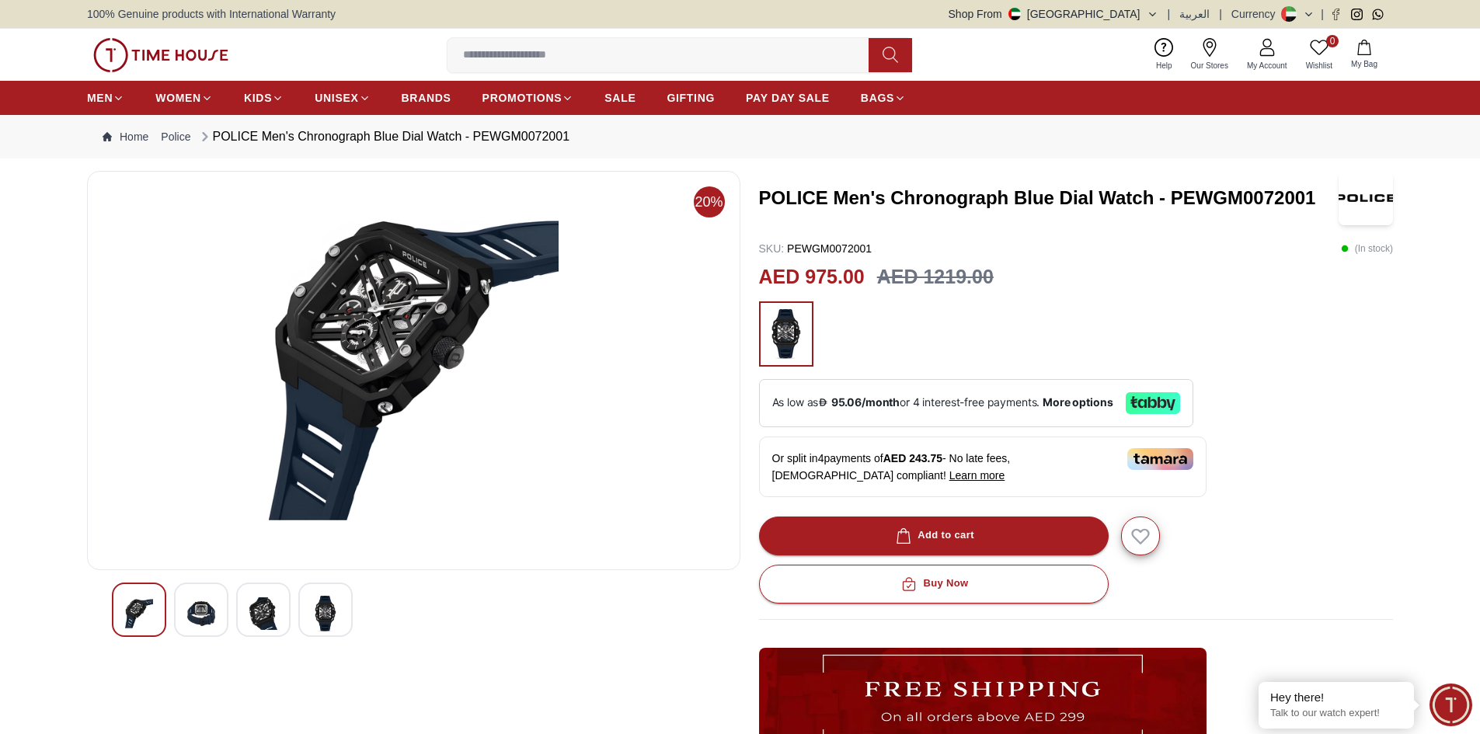
click at [255, 617] on img at bounding box center [263, 614] width 28 height 36
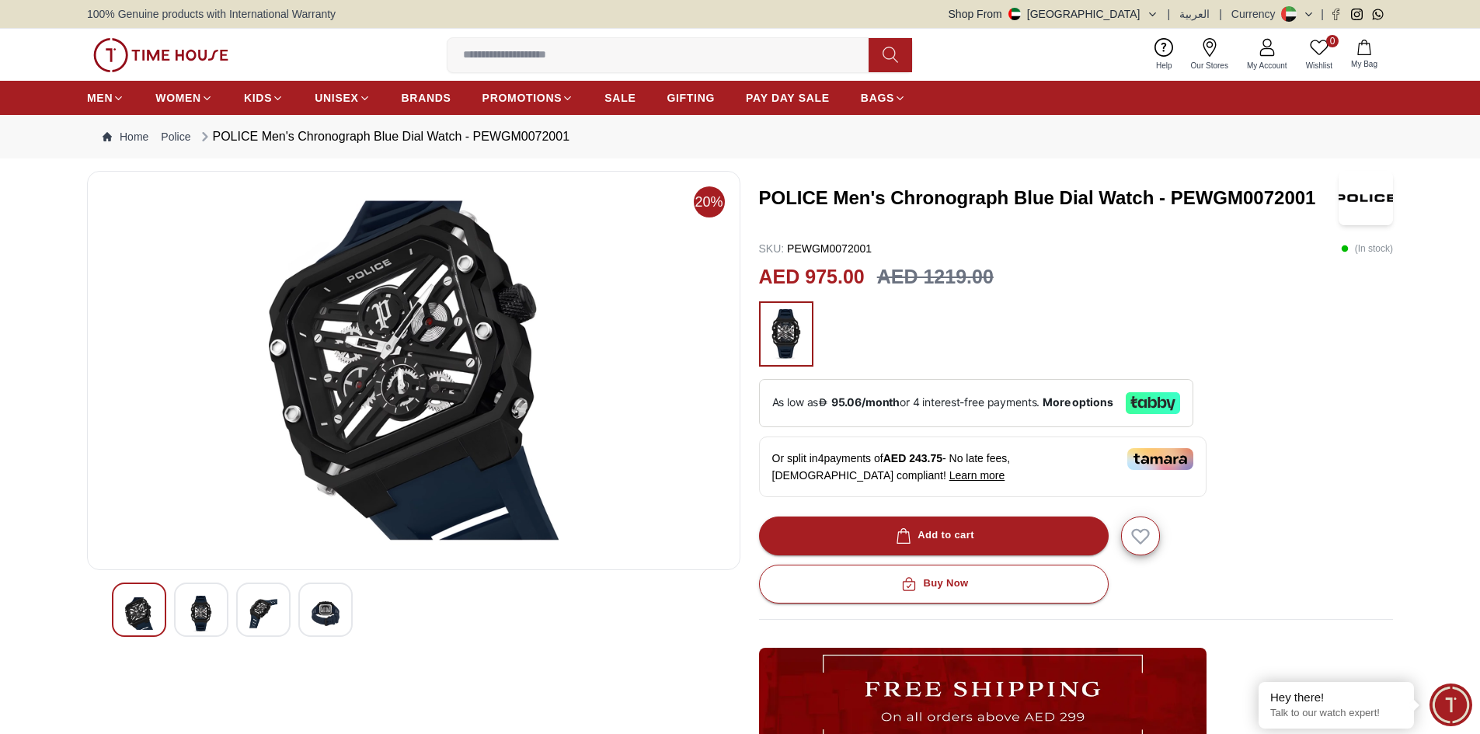
click at [325, 612] on img at bounding box center [325, 614] width 28 height 36
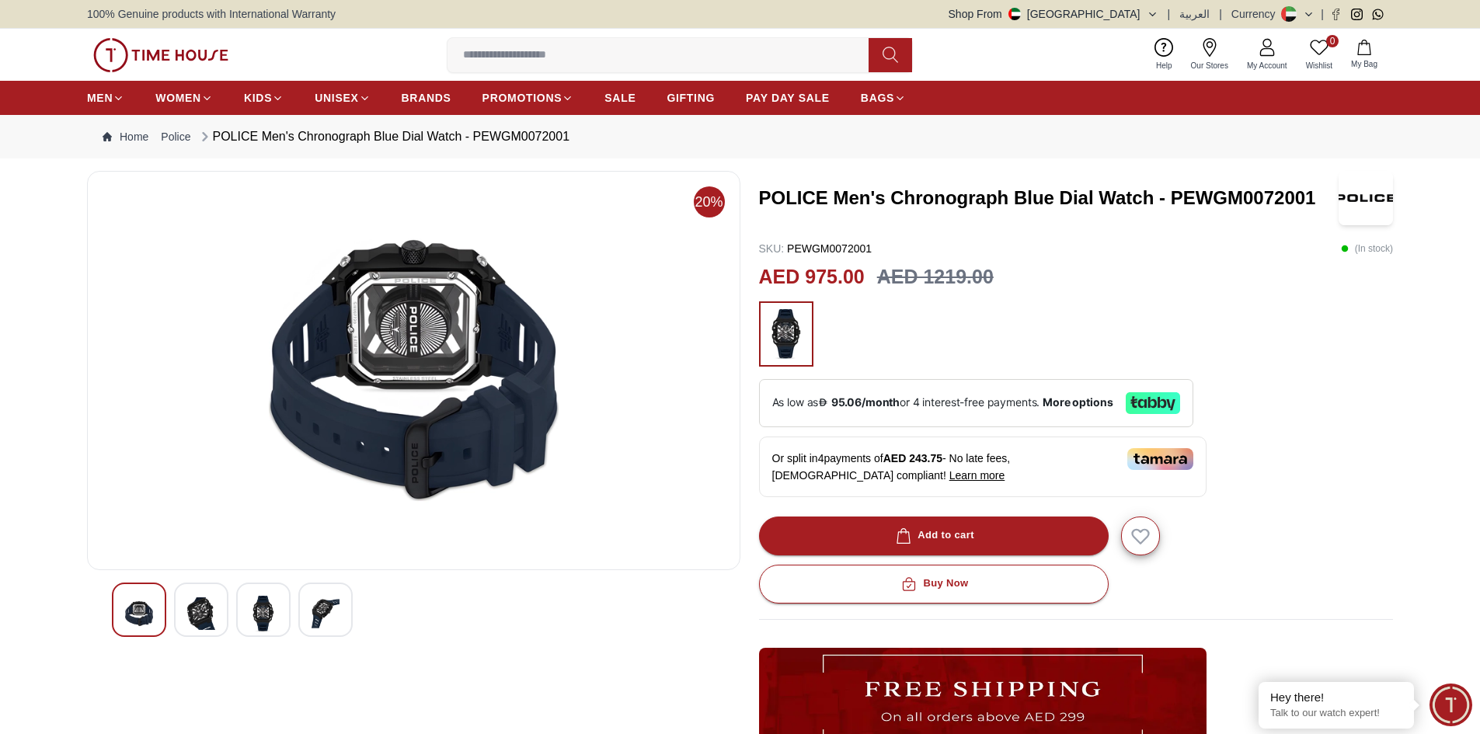
click at [278, 608] on div at bounding box center [263, 610] width 54 height 54
